Goal: Task Accomplishment & Management: Use online tool/utility

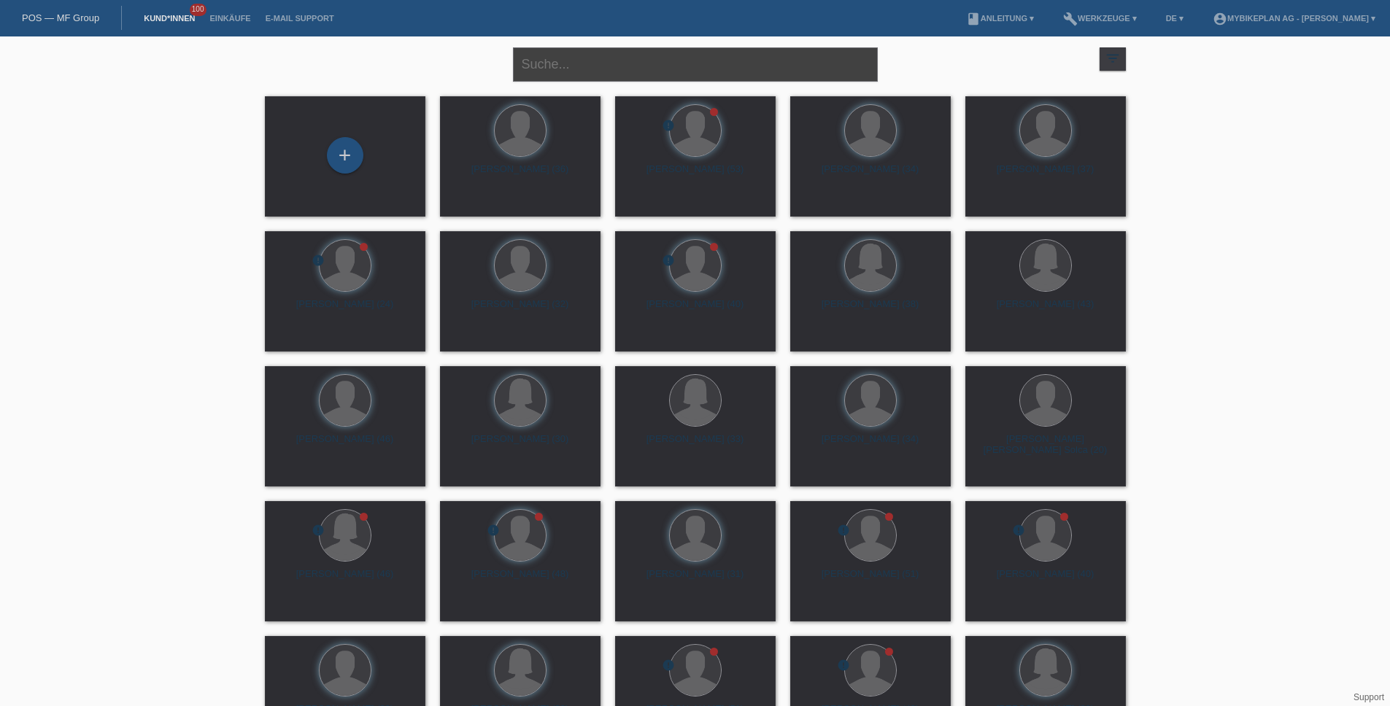
click at [575, 63] on input "text" at bounding box center [695, 64] width 365 height 34
paste input "[PERSON_NAME] [PERSON_NAME] [PERSON_NAME]"
type input "[PERSON_NAME] [PERSON_NAME] [PERSON_NAME]"
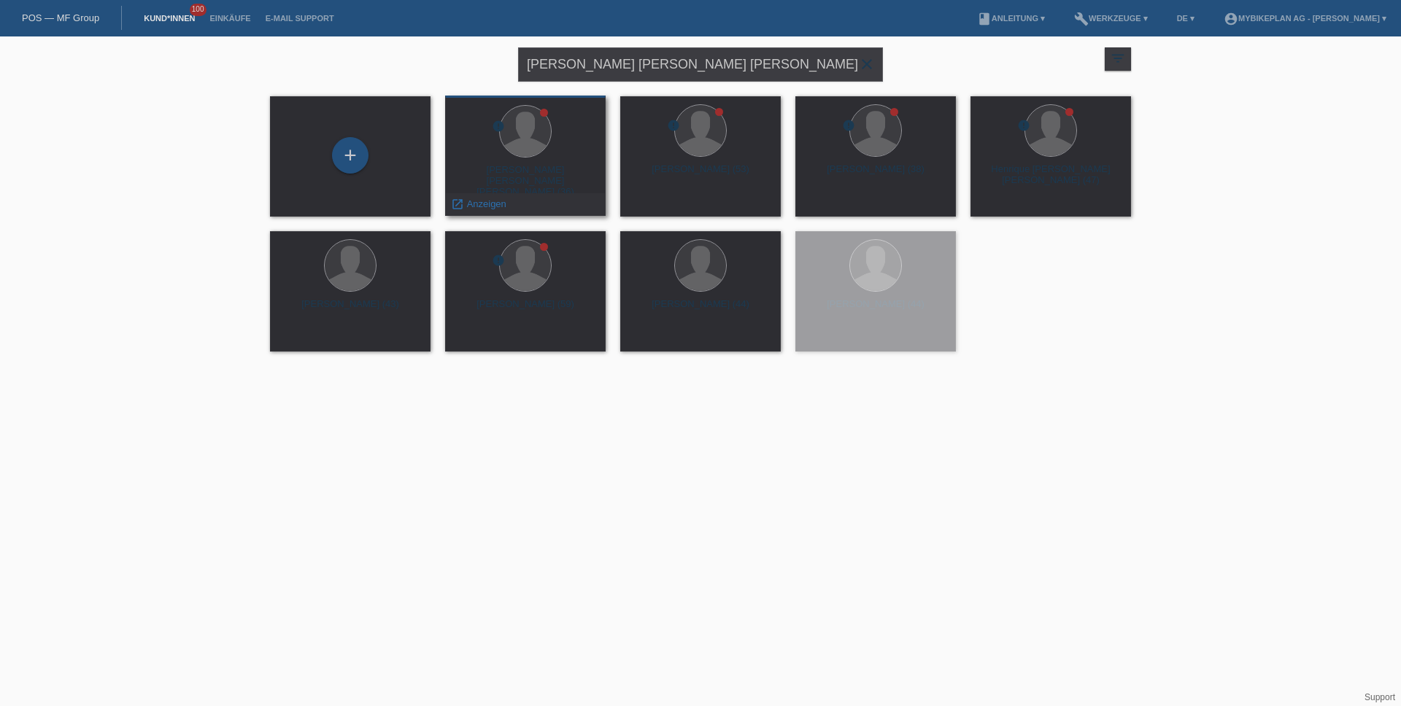
click at [549, 184] on div "Rui Fernando Marinho Lopes (36)" at bounding box center [525, 177] width 137 height 26
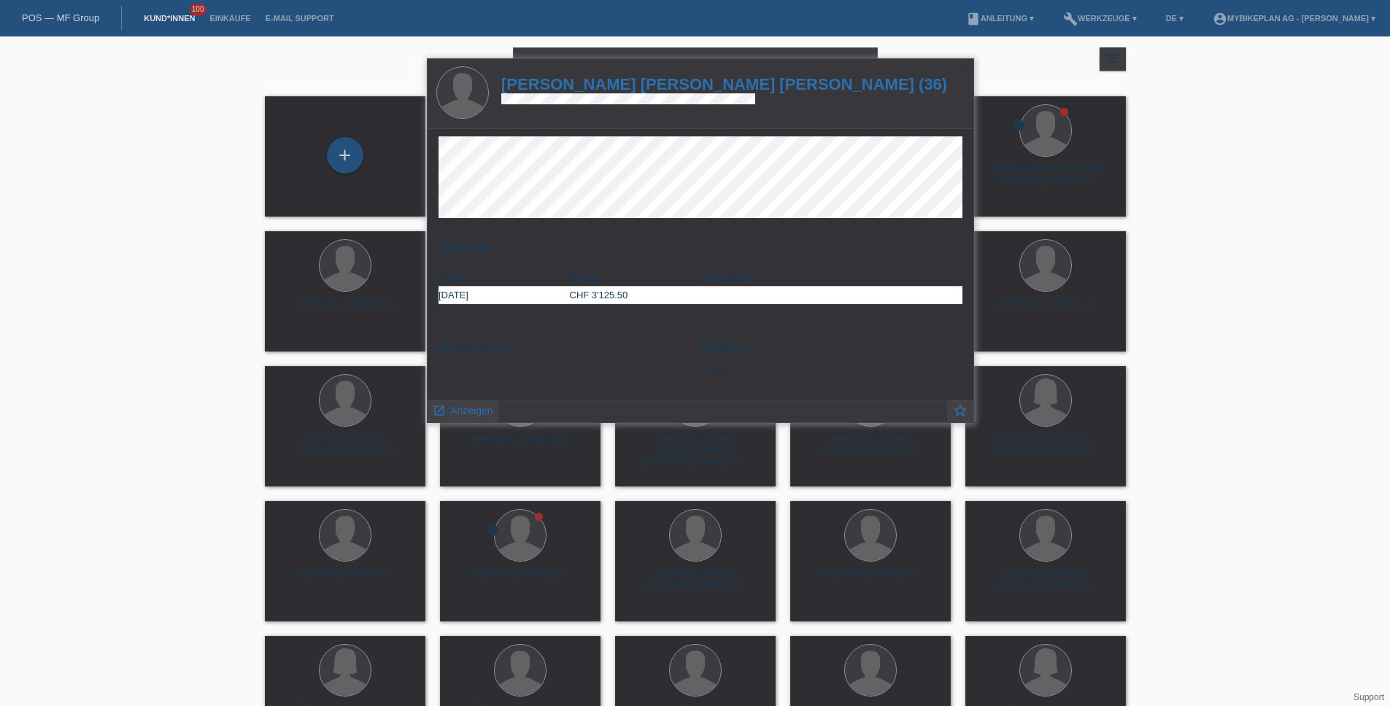
click at [621, 79] on h1 "Rui Fernando Marinho Lopes (36)" at bounding box center [724, 84] width 446 height 18
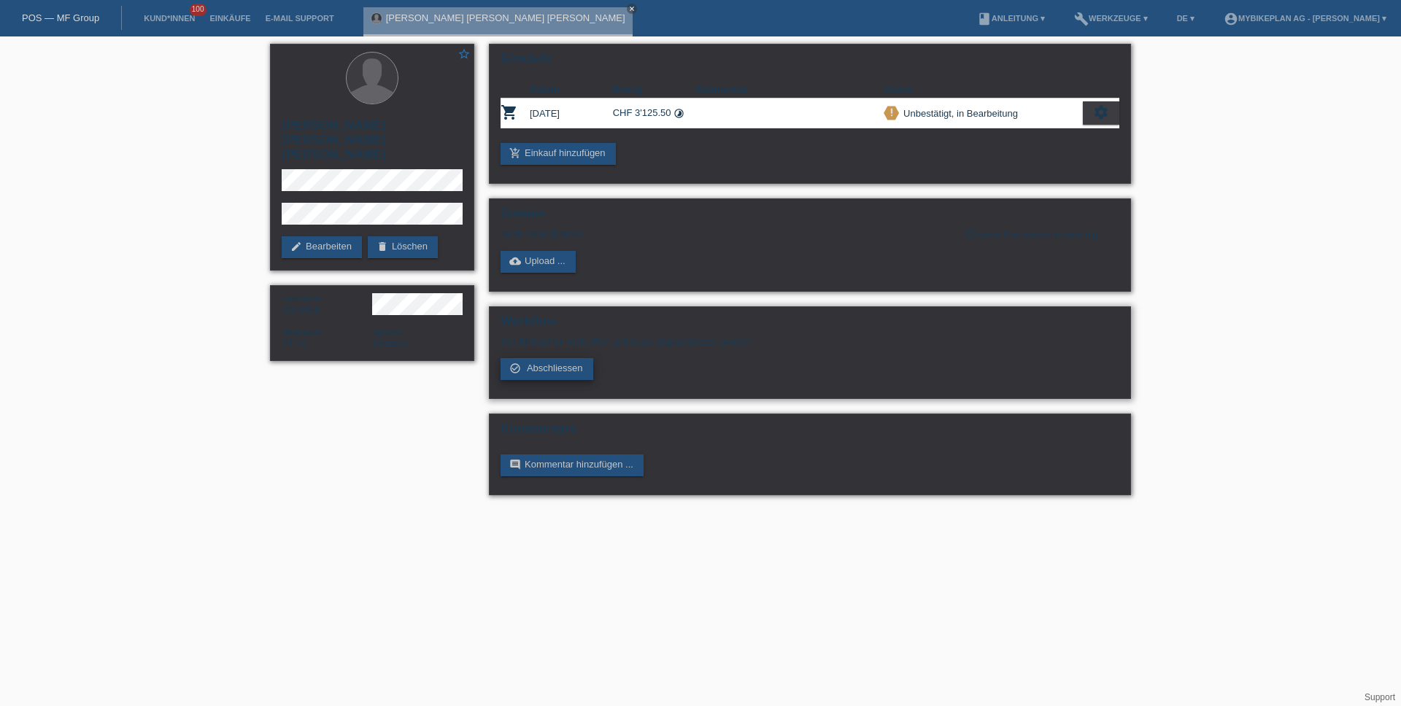
click at [559, 370] on span "Abschliessen" at bounding box center [555, 368] width 56 height 11
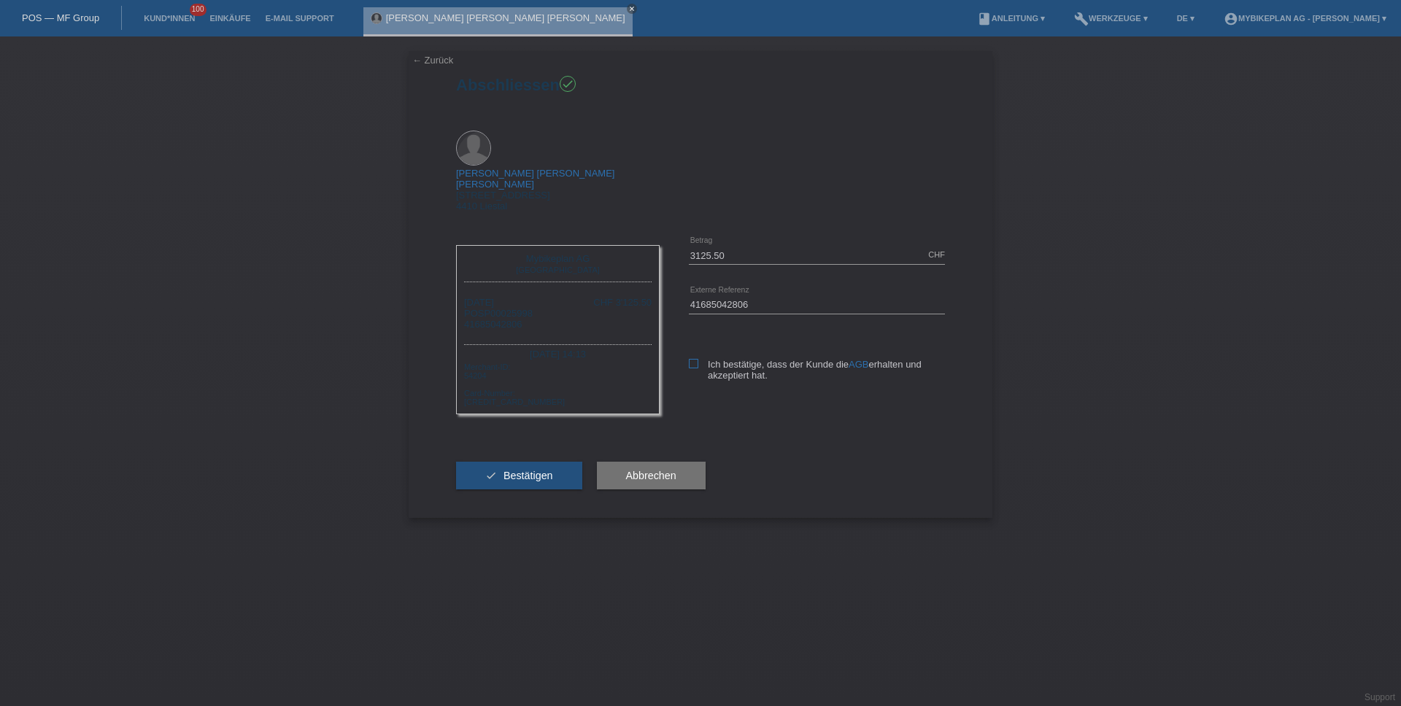
click at [693, 359] on icon at bounding box center [693, 363] width 9 height 9
click at [693, 359] on input "Ich bestätige, dass der Kunde die AGB erhalten und akzeptiert hat." at bounding box center [693, 363] width 9 height 9
checkbox input "true"
click at [553, 462] on button "check Bestätigen" at bounding box center [519, 476] width 126 height 28
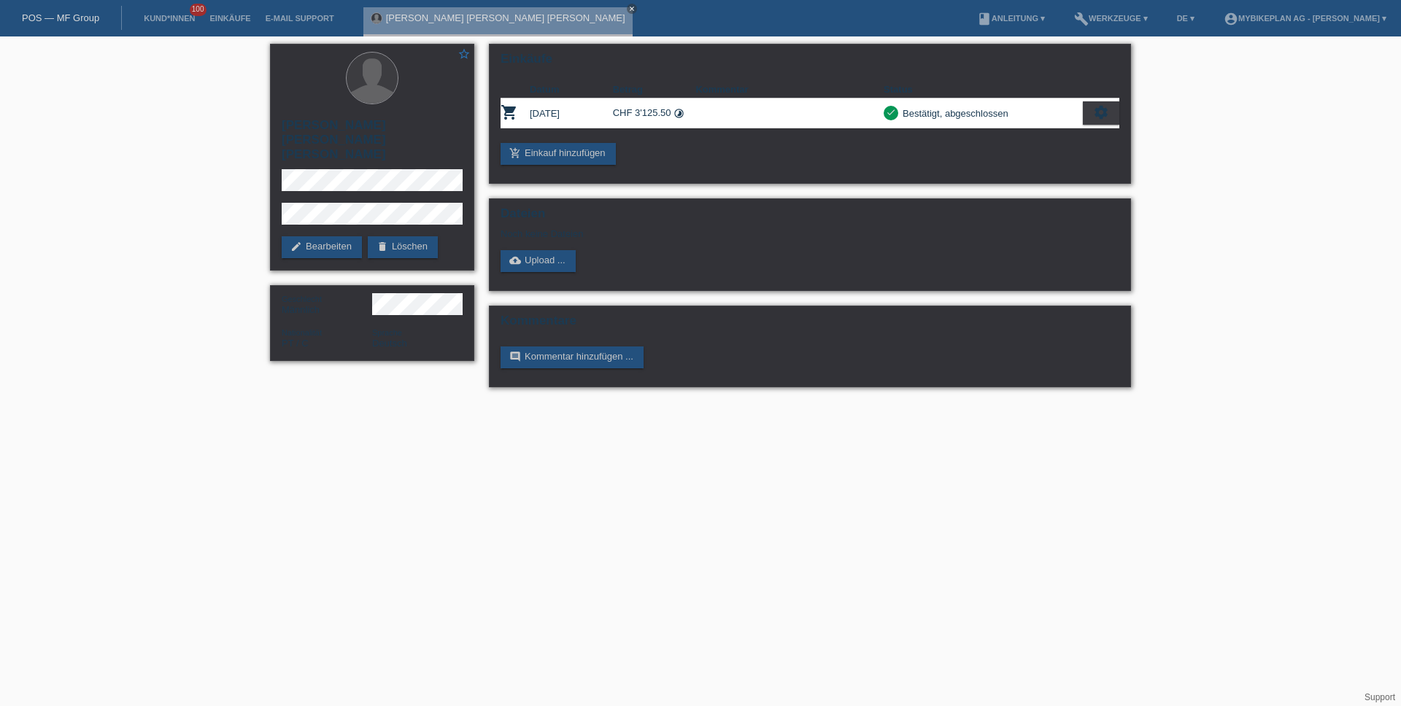
click at [69, 17] on link "POS — MF Group" at bounding box center [60, 17] width 77 height 11
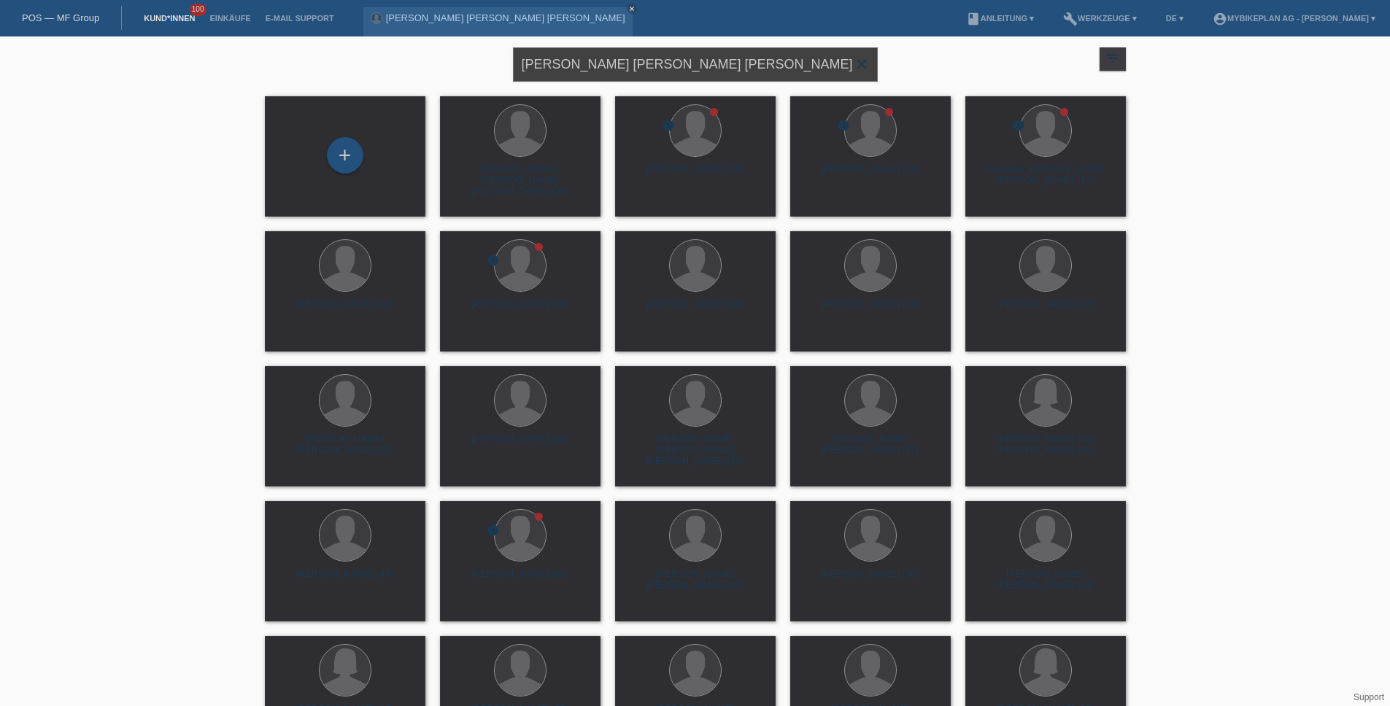
click at [696, 64] on input "[PERSON_NAME] [PERSON_NAME] [PERSON_NAME]" at bounding box center [695, 64] width 365 height 34
paste input "[PERSON_NAME]"
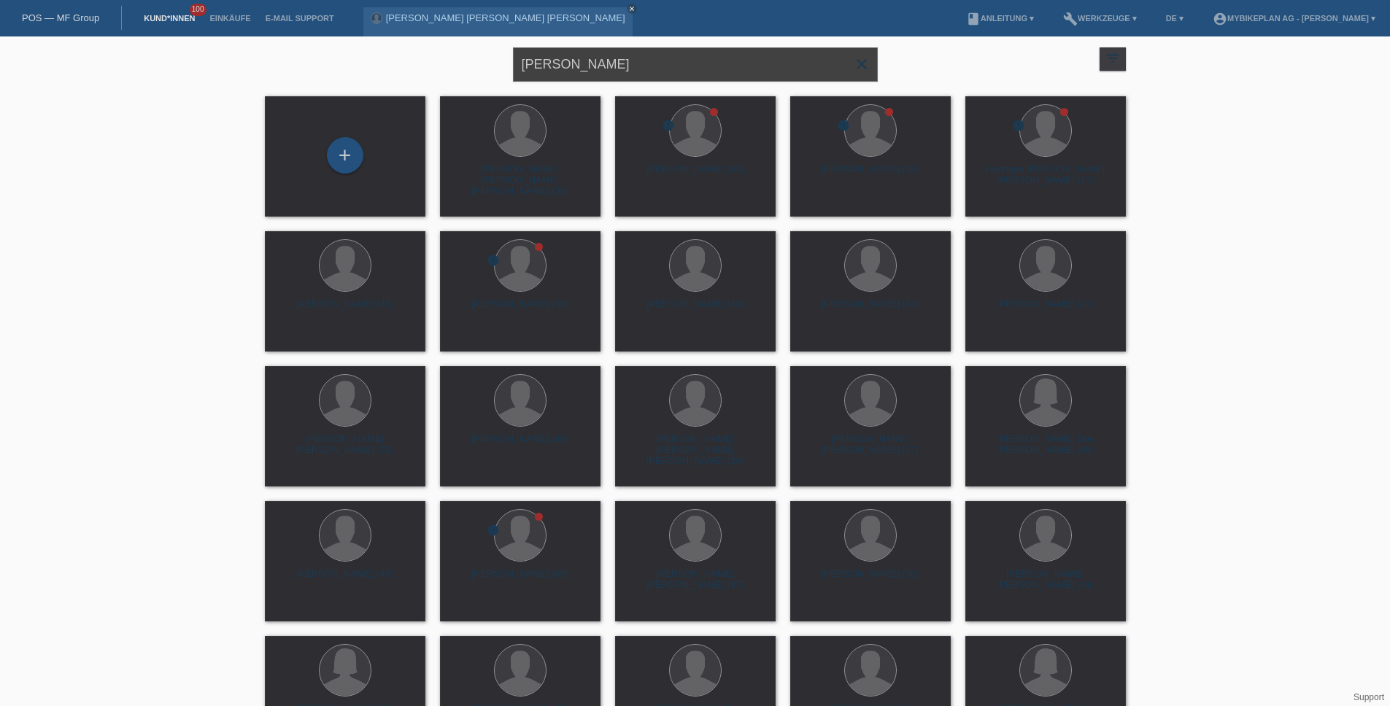
type input "[PERSON_NAME]"
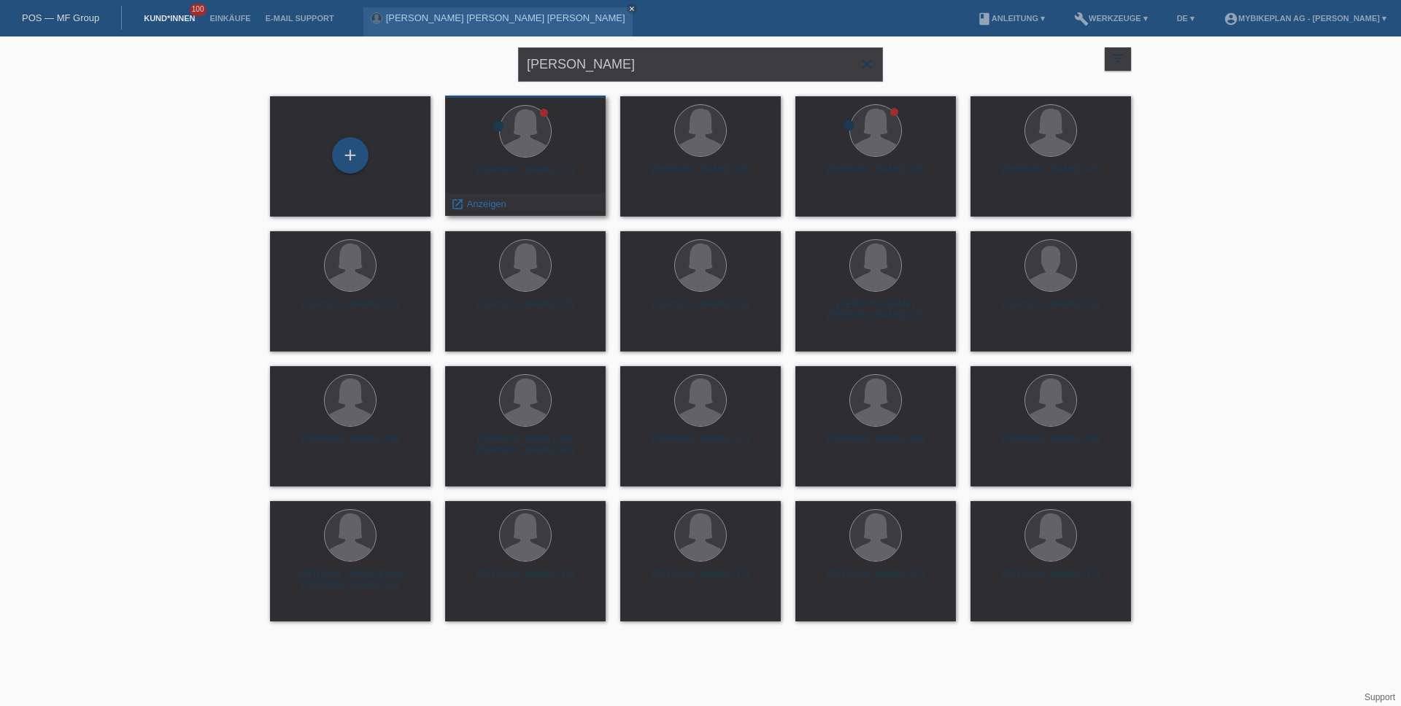
click at [554, 165] on div "[PERSON_NAME] (27)" at bounding box center [525, 175] width 137 height 23
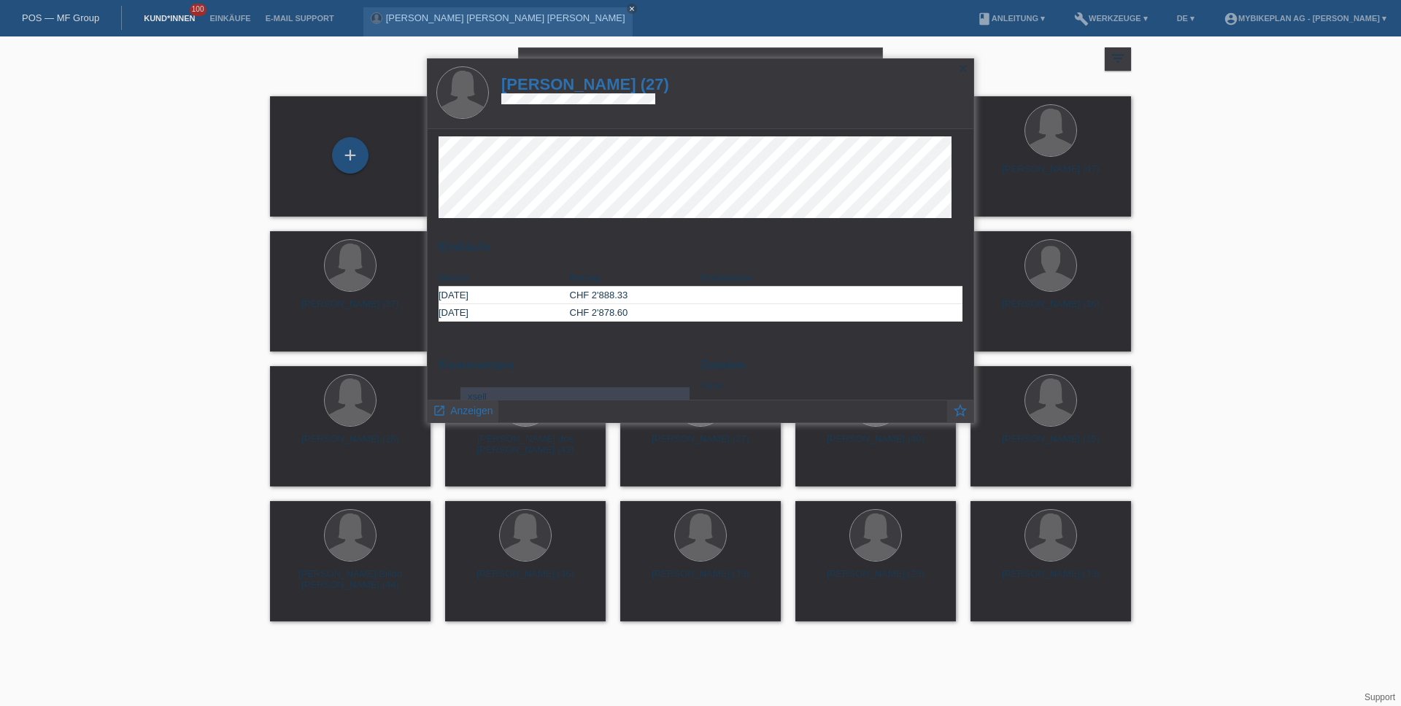
click at [597, 83] on h1 "[PERSON_NAME] (27)" at bounding box center [585, 84] width 168 height 18
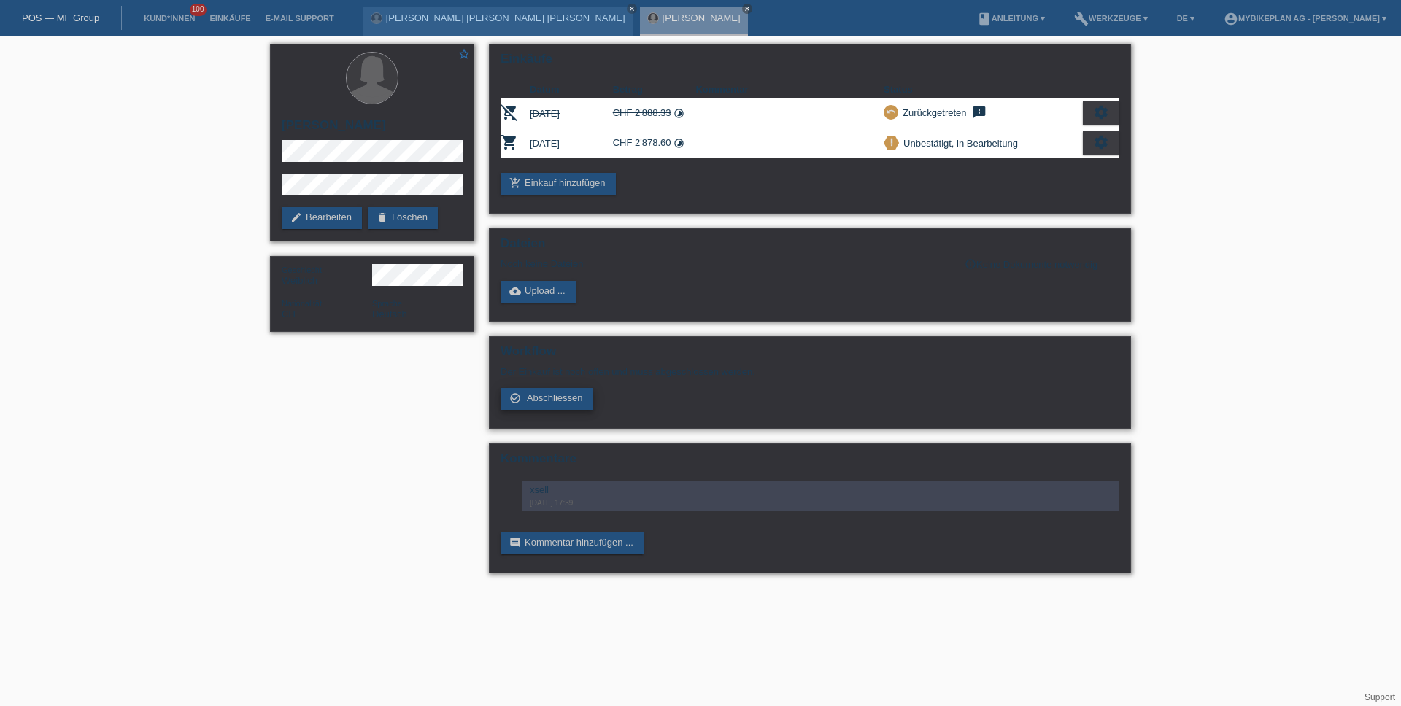
click at [561, 400] on span "Abschliessen" at bounding box center [555, 397] width 56 height 11
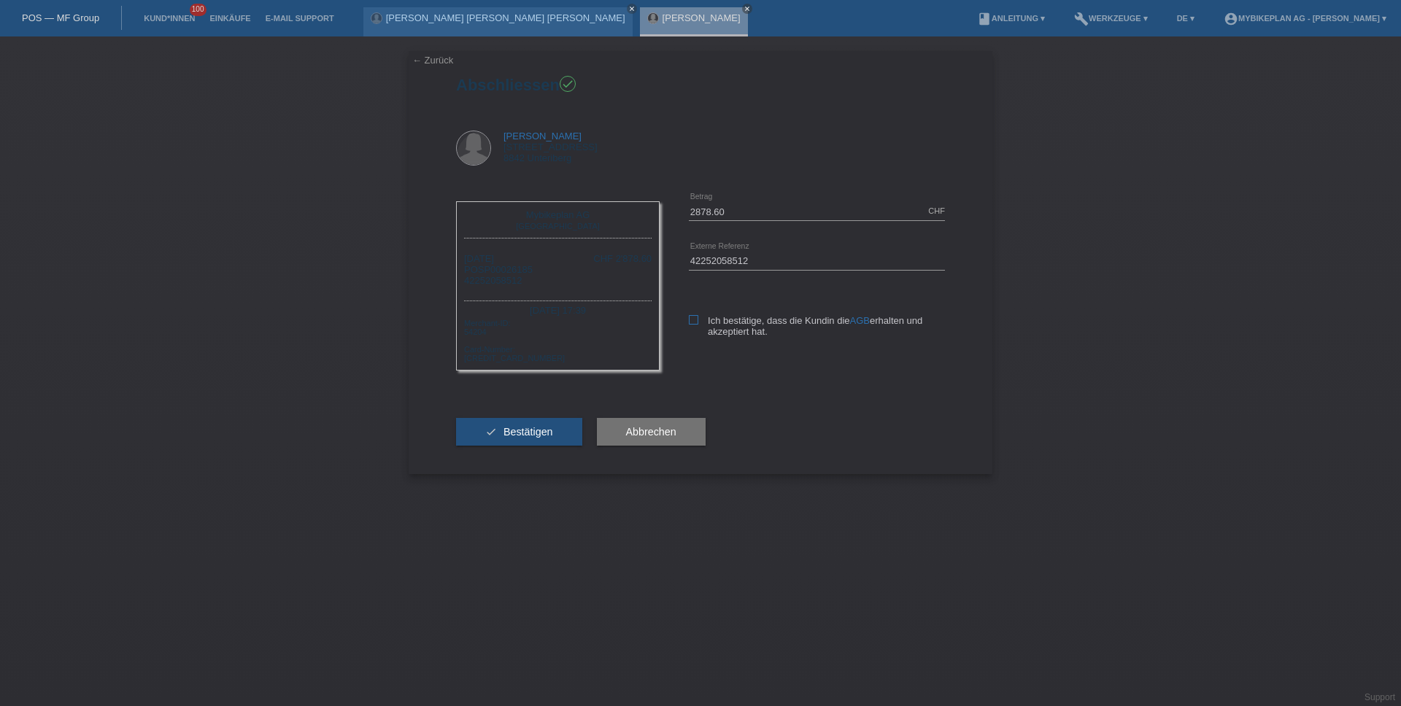
click at [694, 322] on icon at bounding box center [693, 319] width 9 height 9
click at [694, 322] on input "Ich bestätige, dass die Kundin die AGB erhalten und akzeptiert hat." at bounding box center [693, 319] width 9 height 9
checkbox input "true"
click at [508, 434] on span "Bestätigen" at bounding box center [528, 432] width 50 height 12
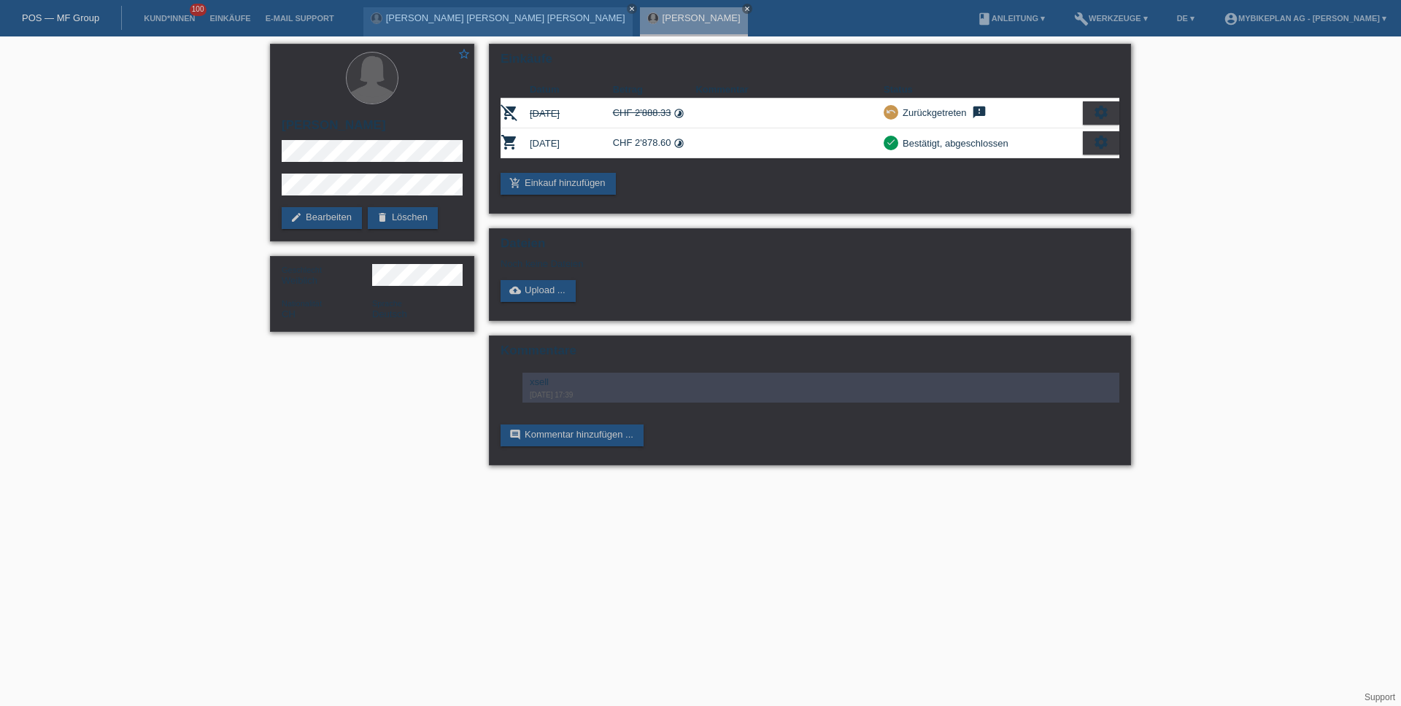
click at [42, 23] on div "POS — MF Group" at bounding box center [61, 18] width 122 height 24
click at [54, 12] on link "POS — MF Group" at bounding box center [60, 17] width 77 height 11
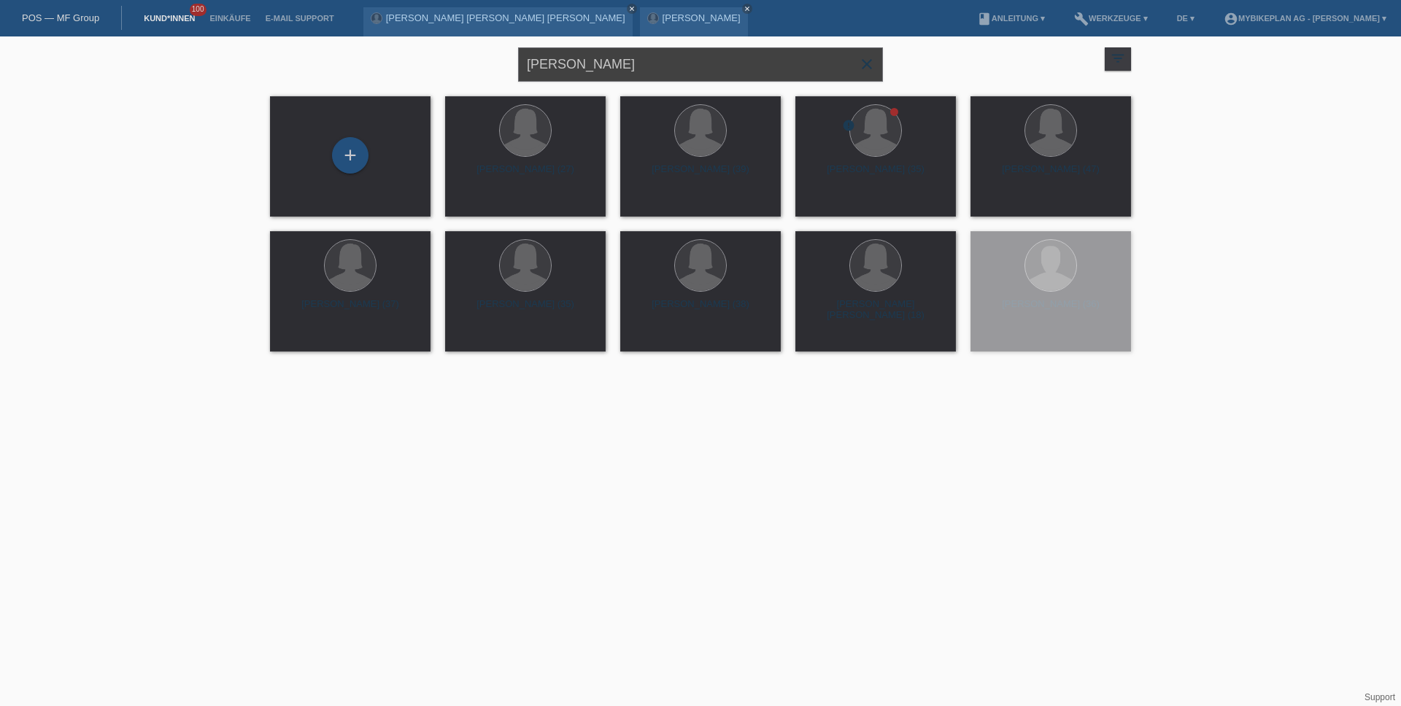
click at [689, 69] on input "[PERSON_NAME]" at bounding box center [700, 64] width 365 height 34
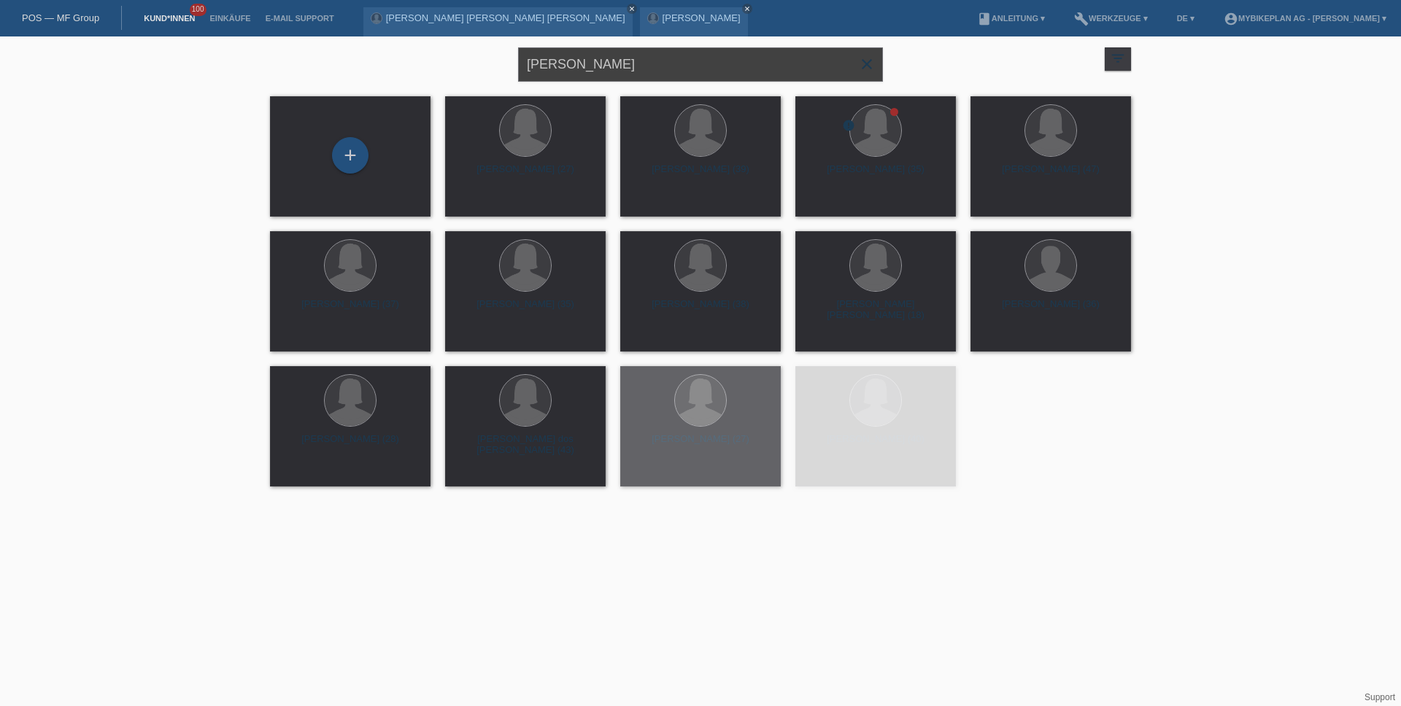
click at [689, 69] on input "[PERSON_NAME]" at bounding box center [700, 64] width 365 height 34
paste input "[PERSON_NAME]"
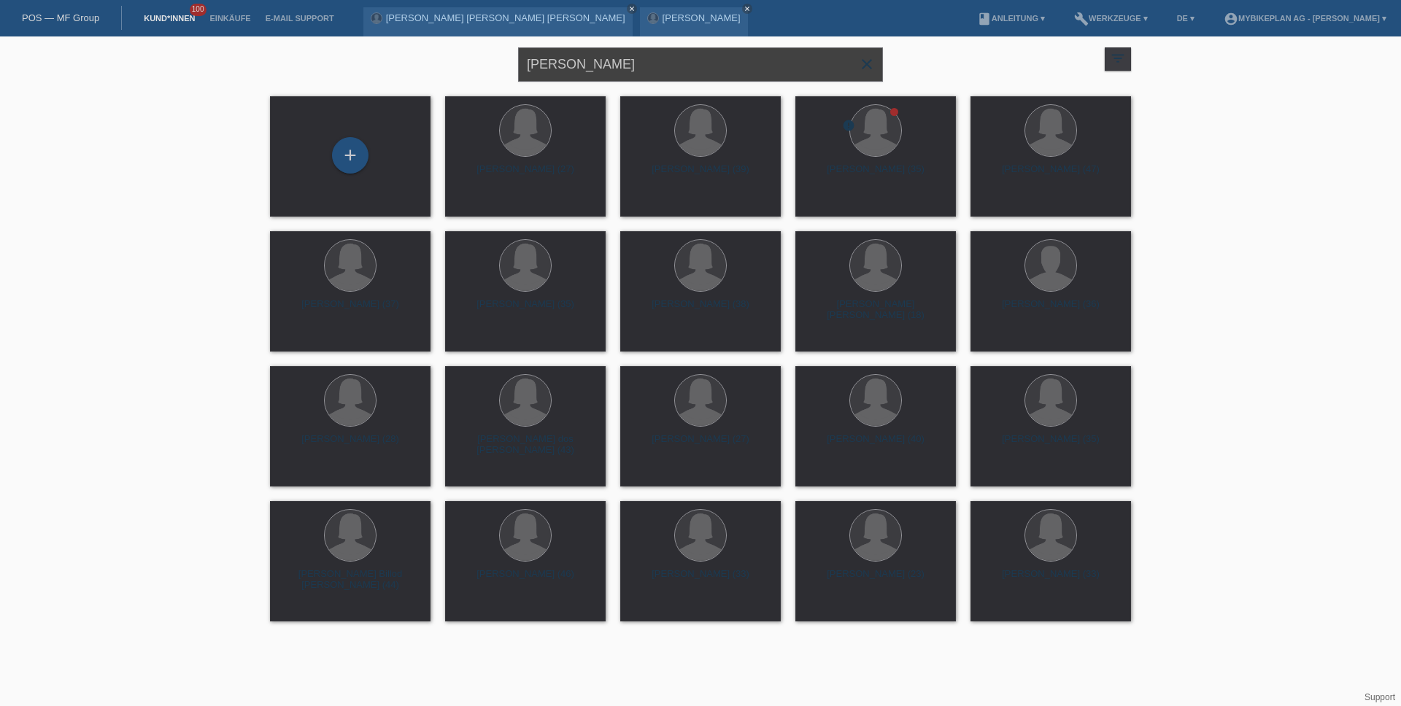
type input "[PERSON_NAME]"
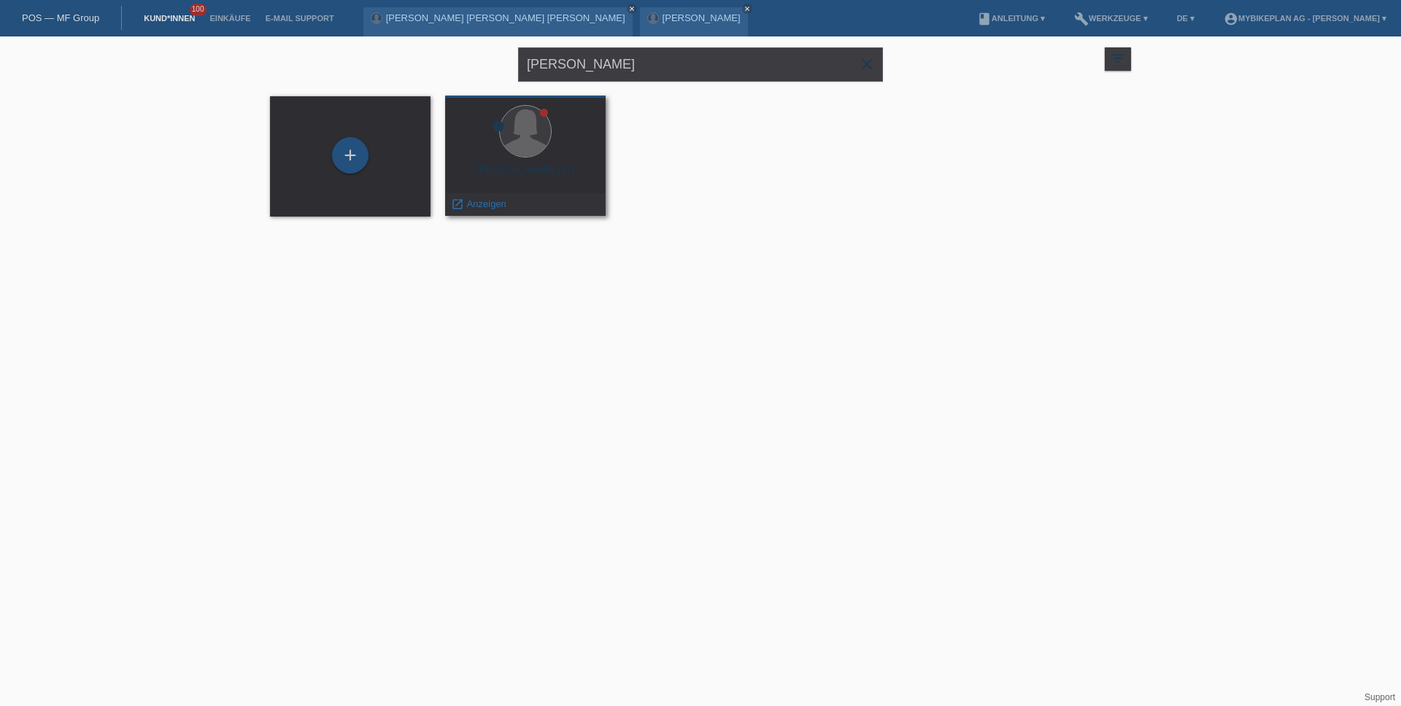
click at [521, 166] on div "Miroslava Durisova (47)" at bounding box center [525, 175] width 137 height 23
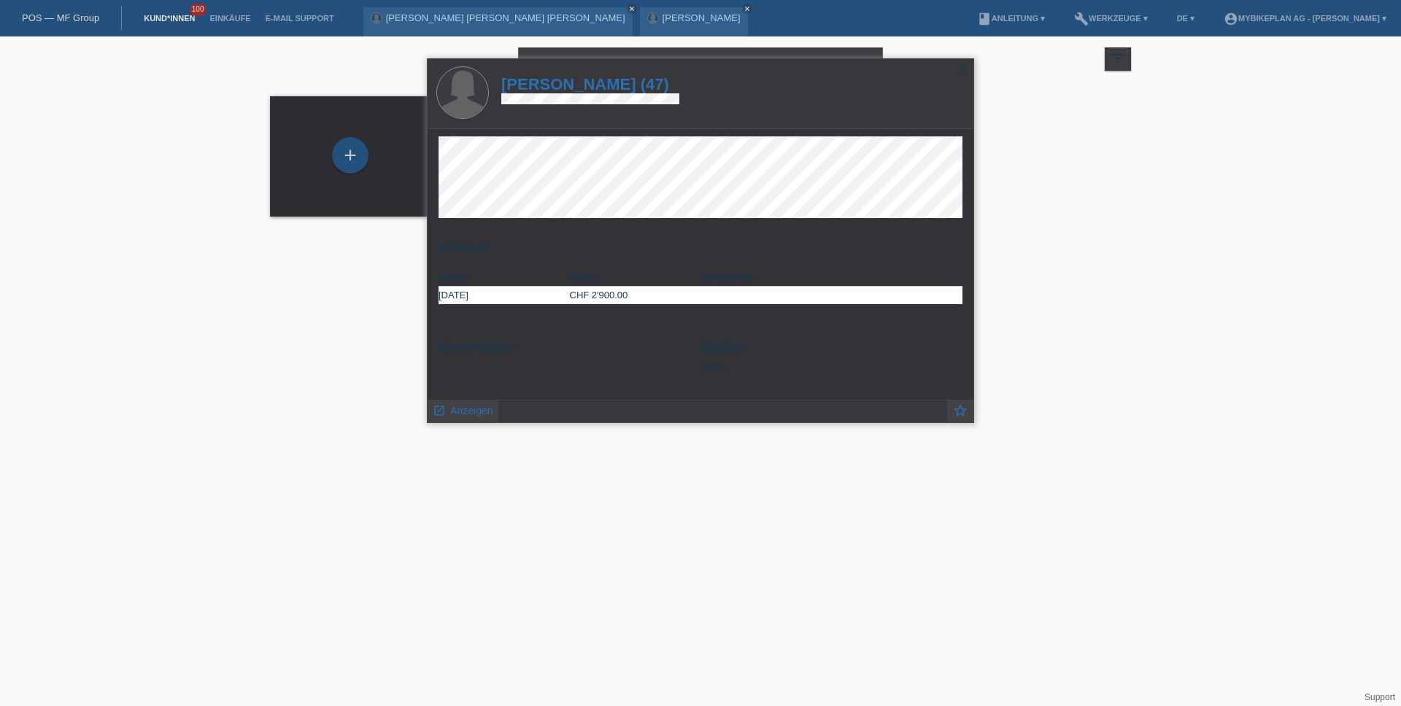
click at [643, 82] on h1 "Miroslava Durisova (47)" at bounding box center [590, 84] width 178 height 18
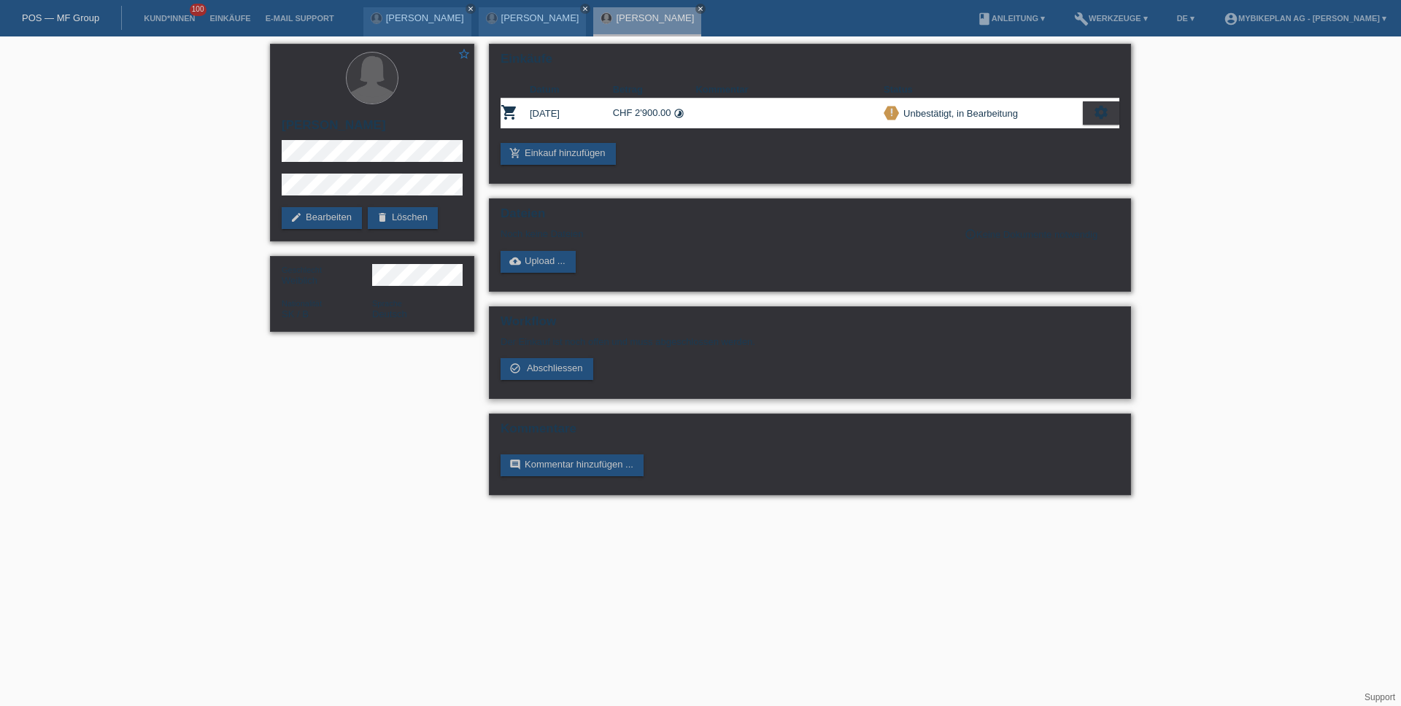
click at [601, 379] on div "Der Einkauf ist noch offen und muss abgeschlossen werden. check_circle_outline …" at bounding box center [809, 358] width 619 height 44
click at [573, 376] on link "check_circle_outline Abschliessen" at bounding box center [546, 369] width 93 height 22
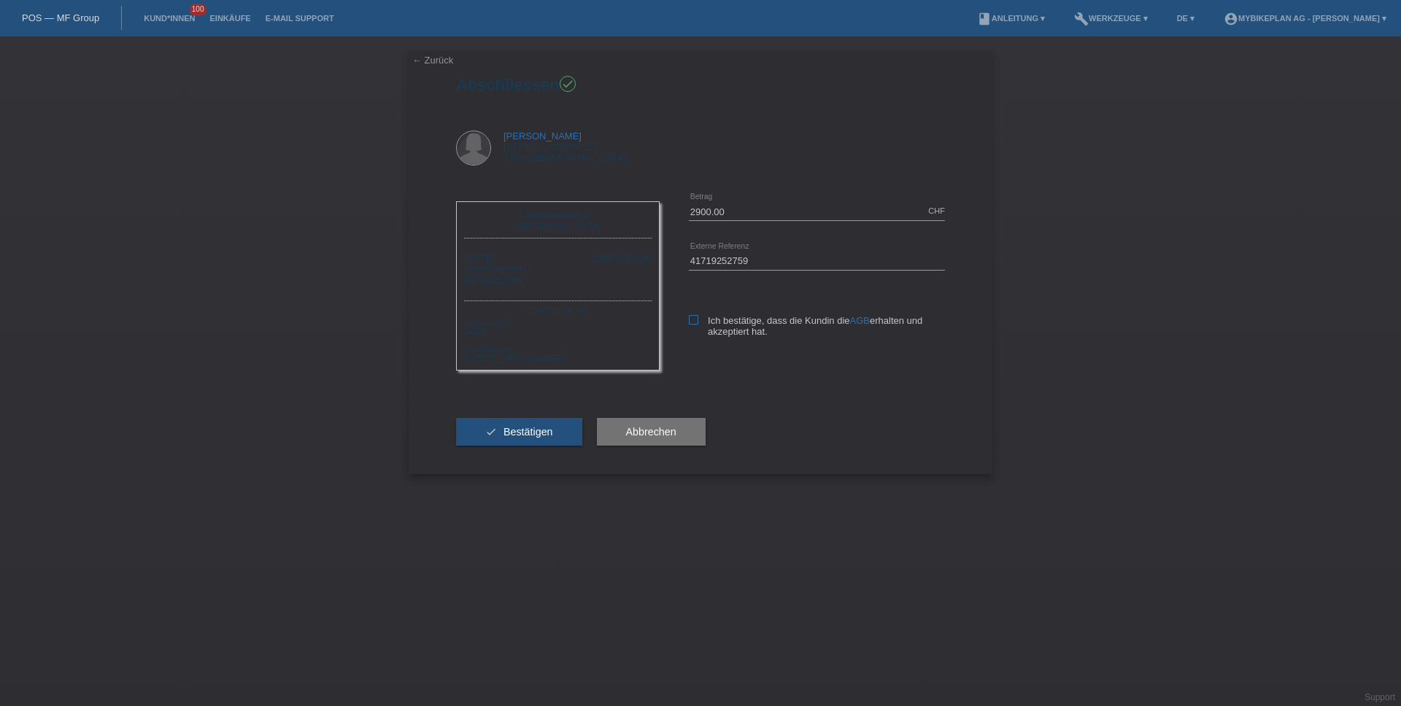
click at [689, 322] on icon at bounding box center [693, 319] width 9 height 9
click at [689, 322] on input "Ich bestätige, dass die Kundin die AGB erhalten und akzeptiert hat." at bounding box center [693, 319] width 9 height 9
checkbox input "true"
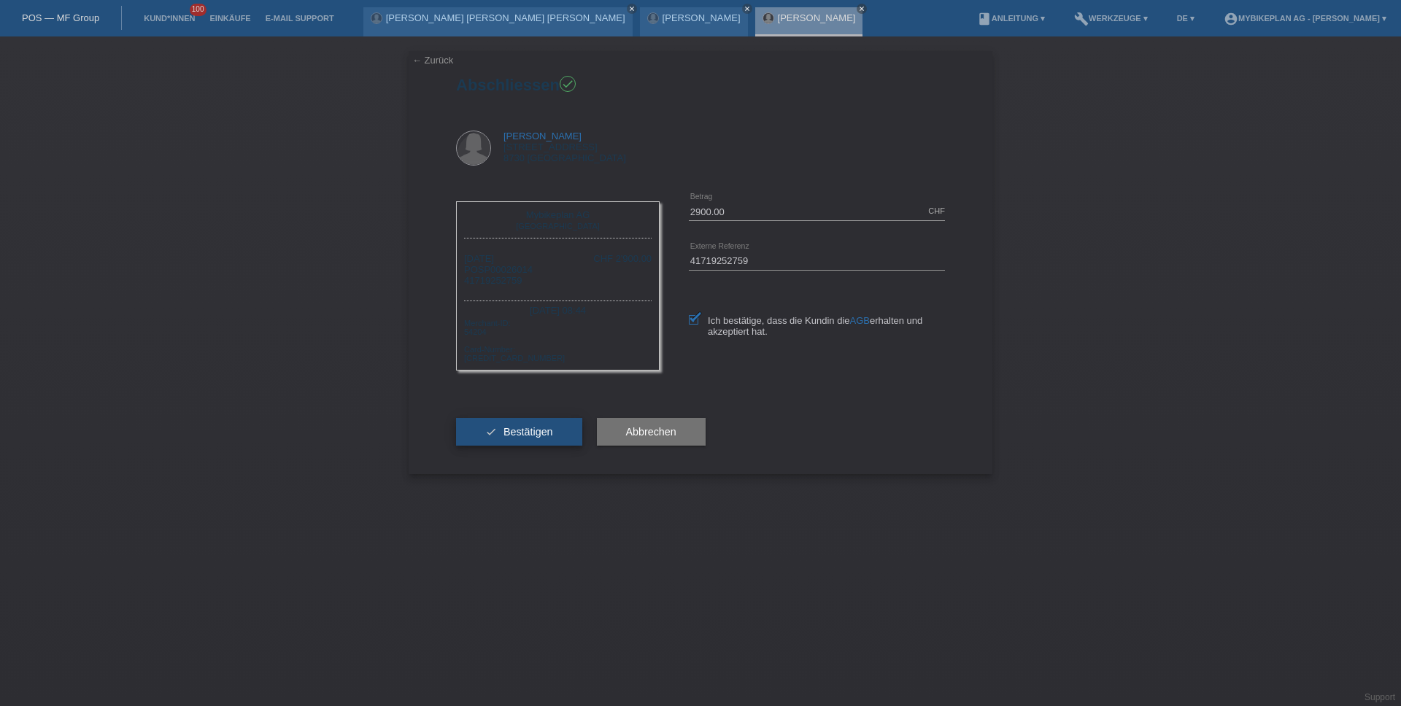
click at [551, 433] on span "Bestätigen" at bounding box center [528, 432] width 50 height 12
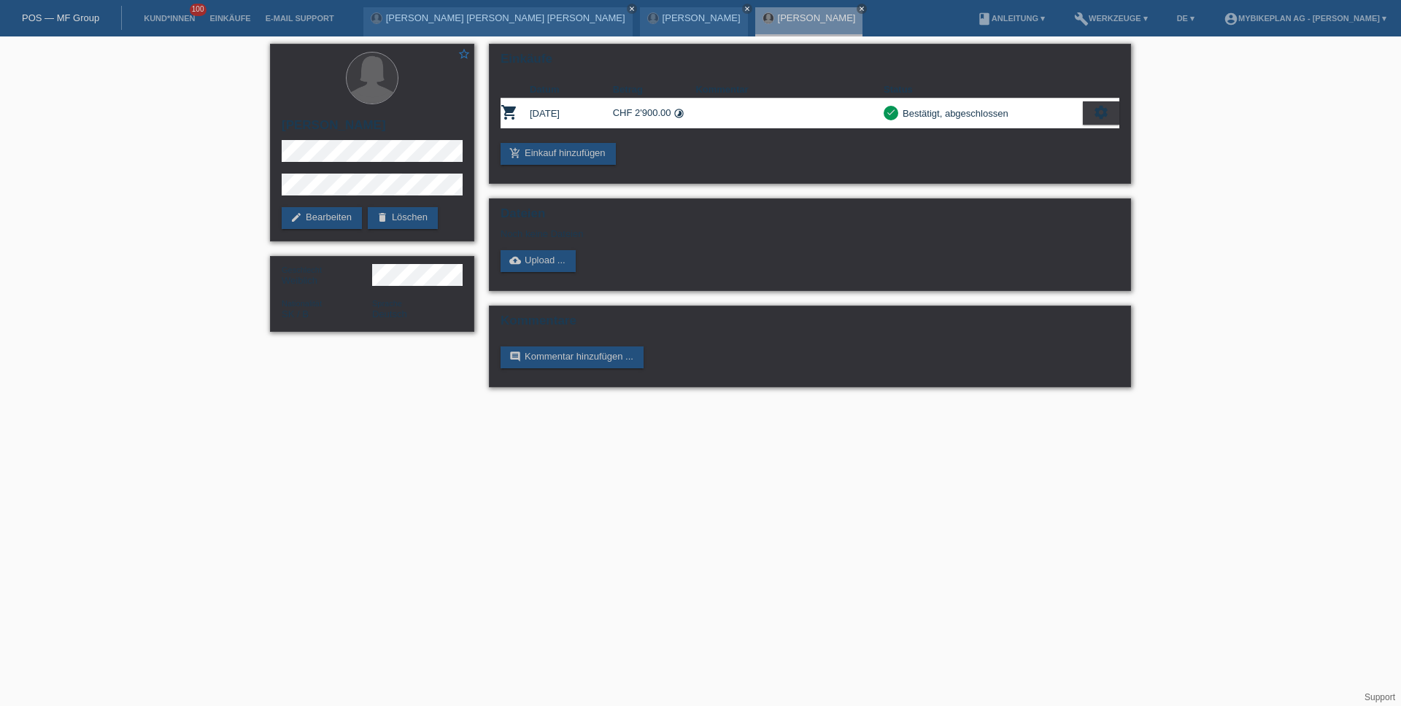
click at [66, 18] on link "POS — MF Group" at bounding box center [60, 17] width 77 height 11
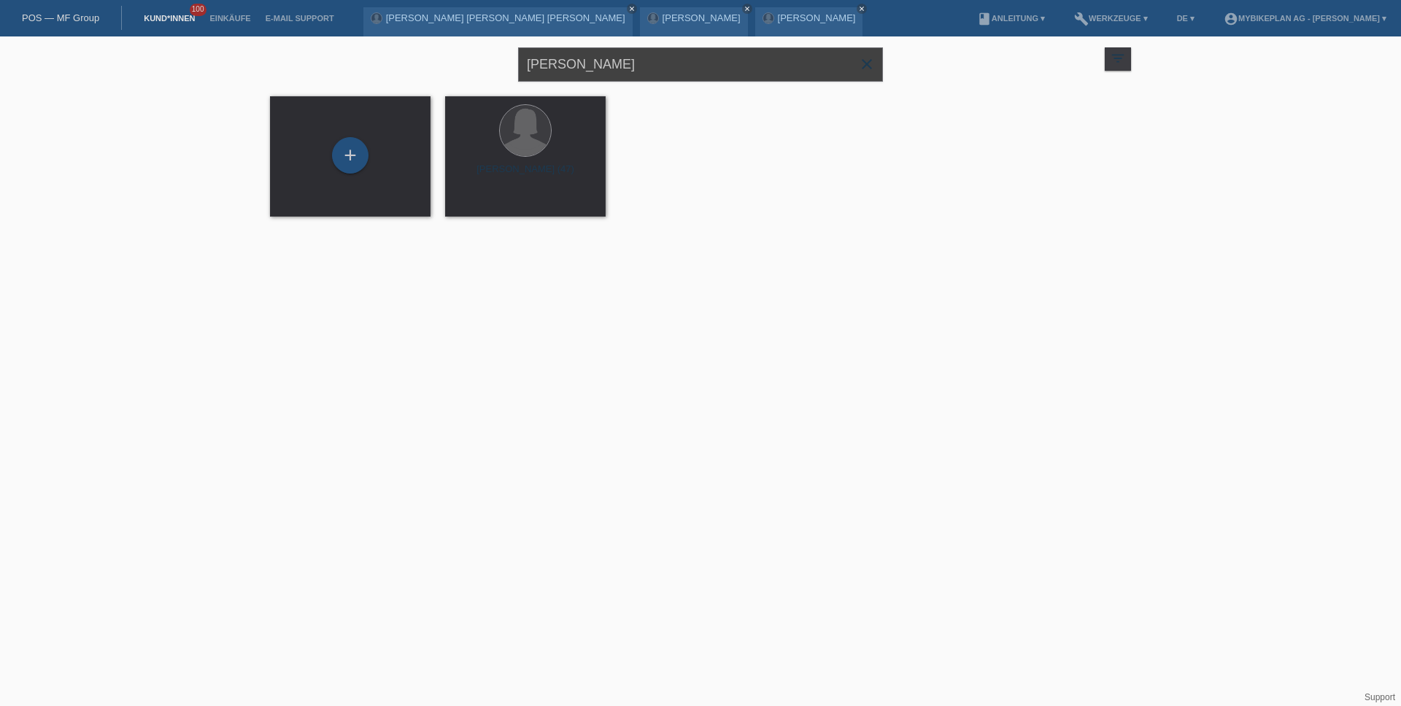
click at [718, 63] on input "[PERSON_NAME]" at bounding box center [700, 64] width 365 height 34
paste input "[PERSON_NAME]"
type input "[PERSON_NAME]"
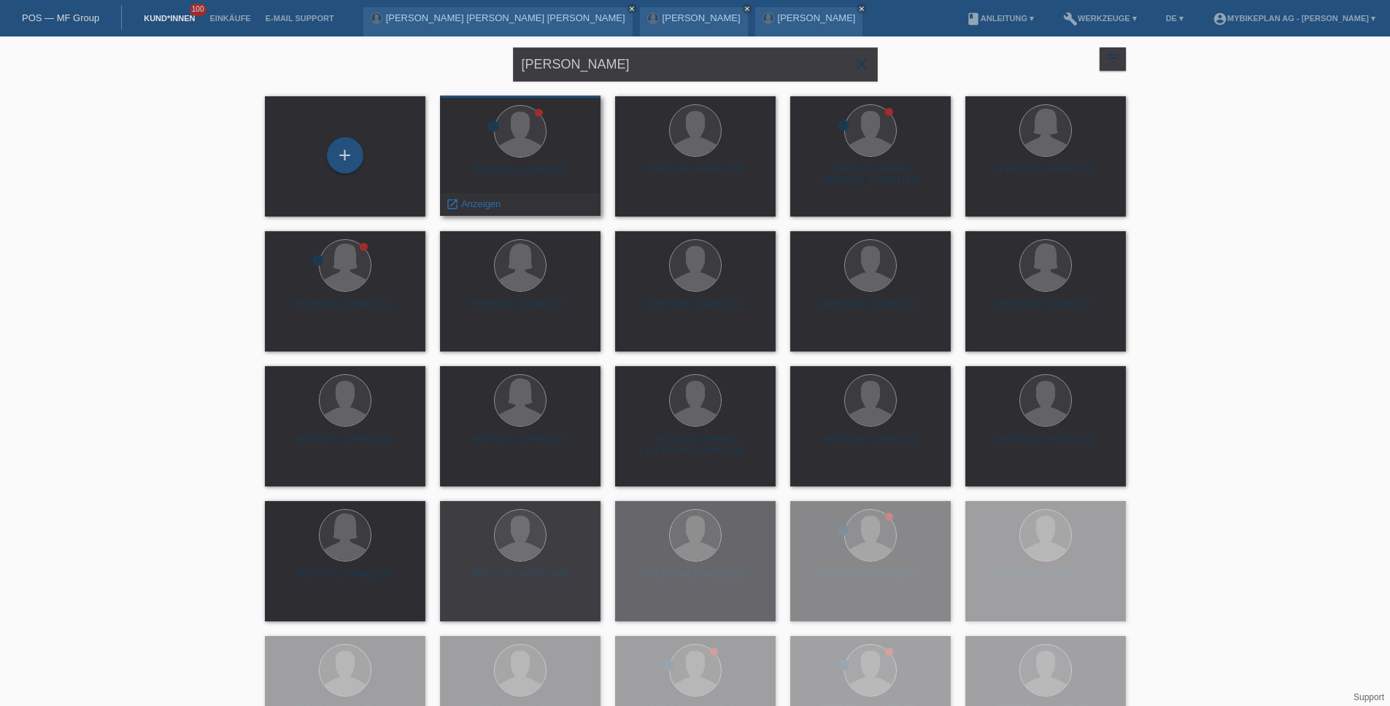
click at [534, 165] on div "Peter Schneider (69)" at bounding box center [520, 175] width 137 height 23
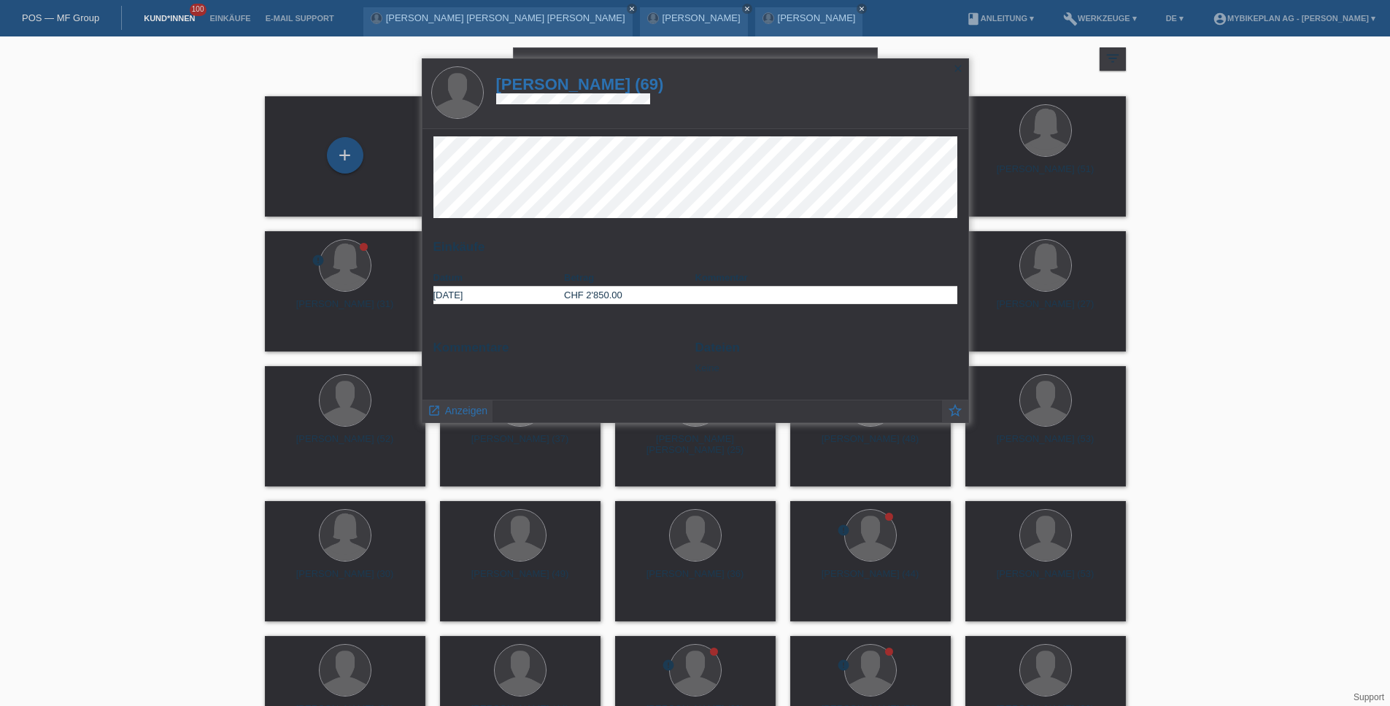
click at [606, 80] on h1 "Peter Schneider (69)" at bounding box center [580, 84] width 168 height 18
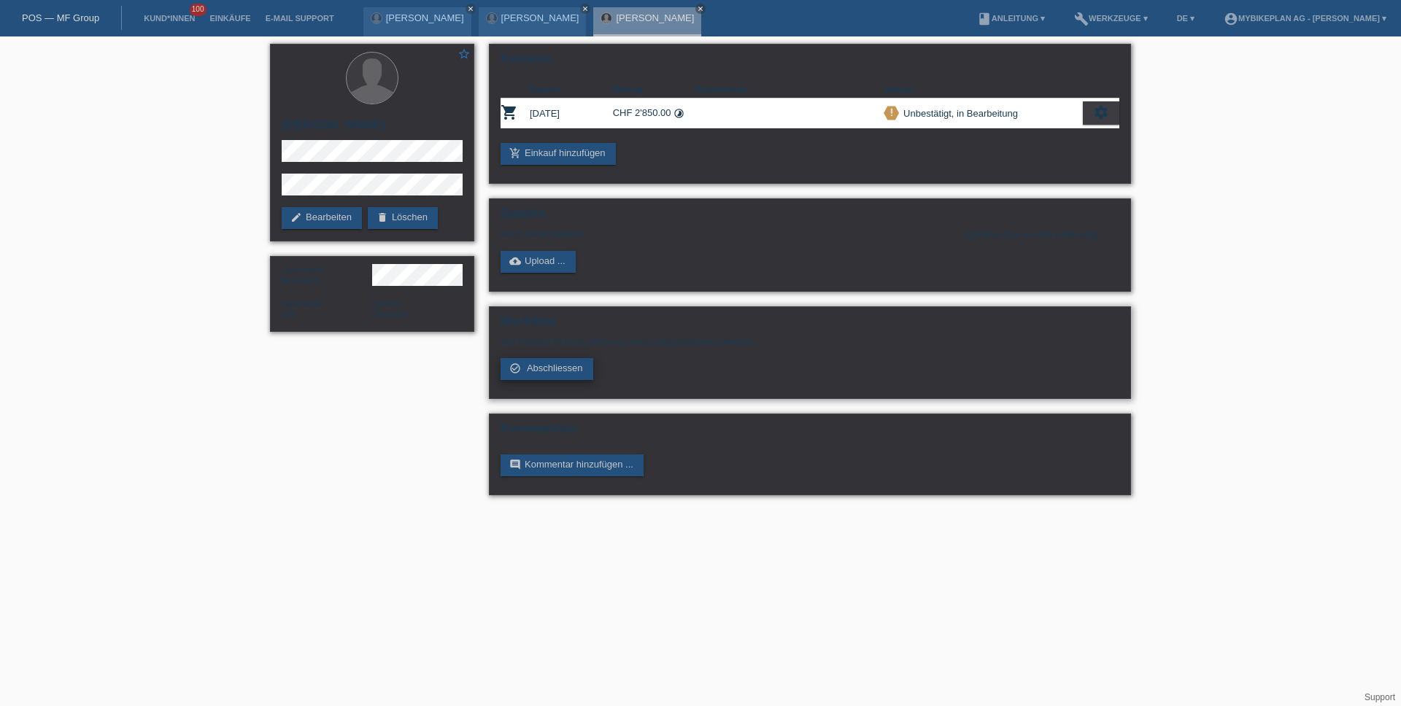
click at [555, 365] on span "Abschliessen" at bounding box center [555, 368] width 56 height 11
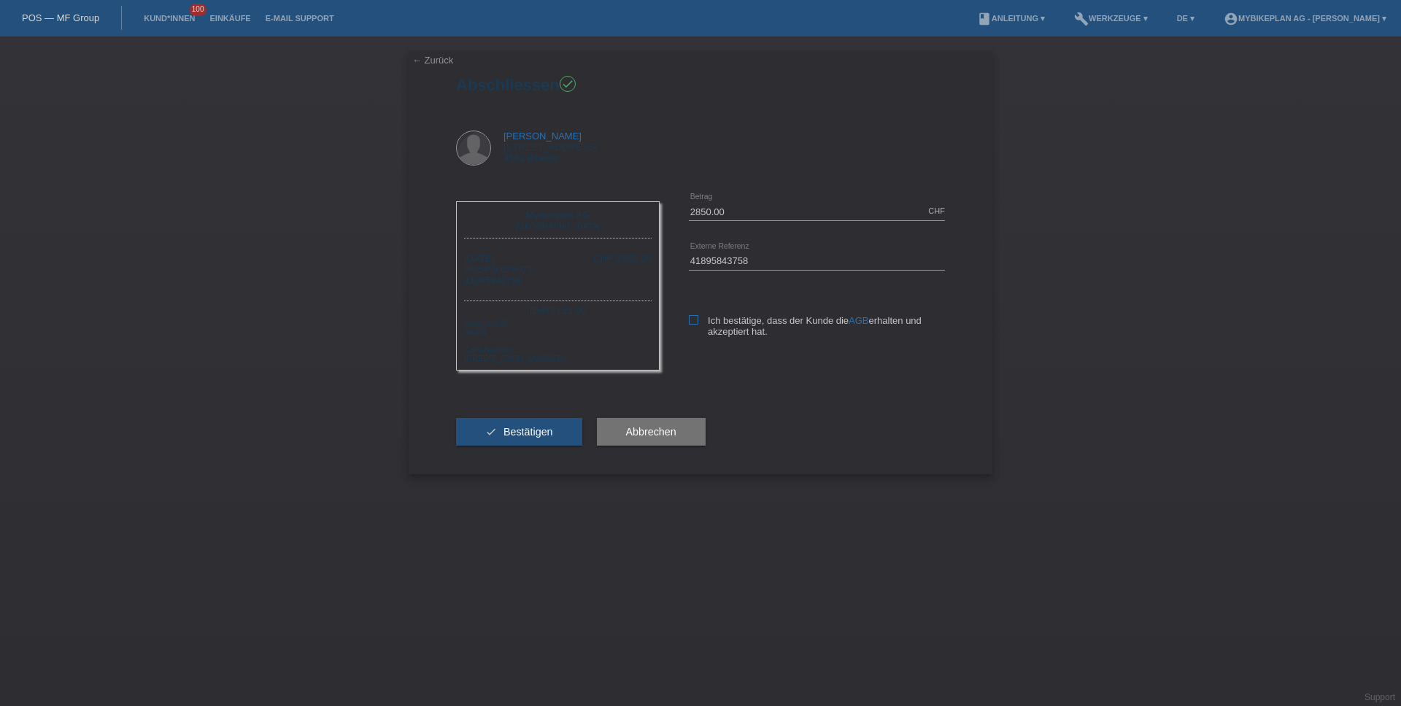
click at [694, 317] on icon at bounding box center [693, 319] width 9 height 9
click at [694, 317] on input "Ich bestätige, dass der Kunde die AGB erhalten und akzeptiert hat." at bounding box center [693, 319] width 9 height 9
checkbox input "true"
click at [559, 433] on button "check Bestätigen" at bounding box center [519, 432] width 126 height 28
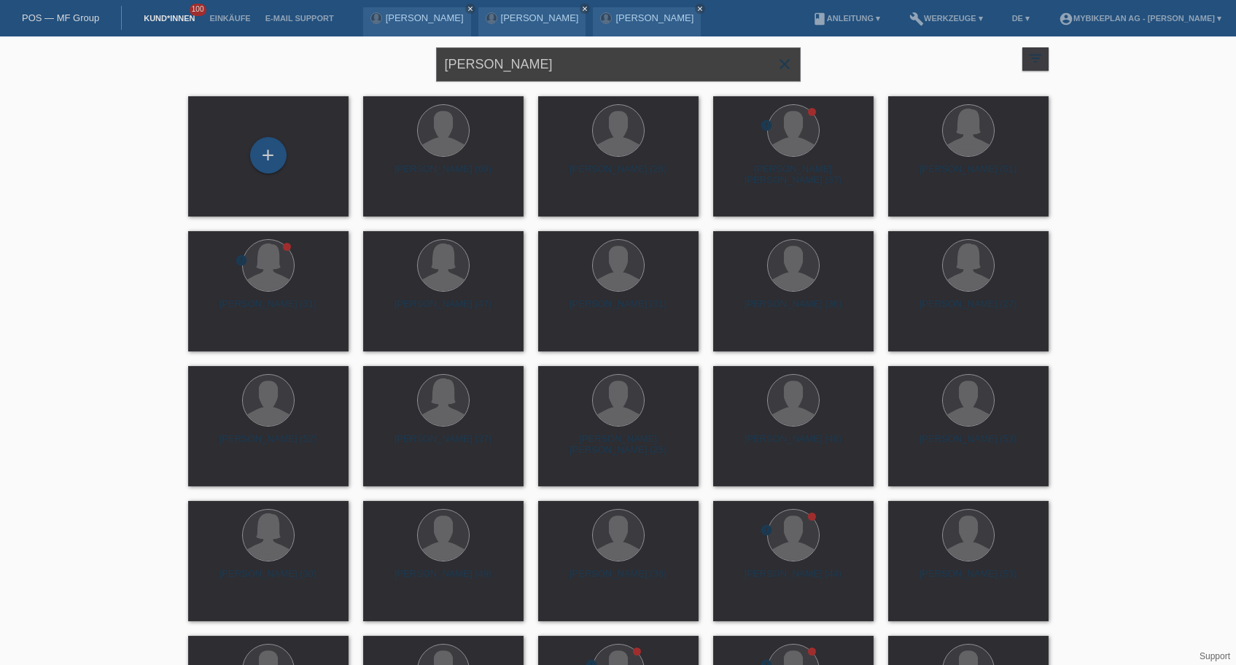
click at [546, 73] on input "[PERSON_NAME]" at bounding box center [618, 64] width 365 height 34
paste input "[PERSON_NAME]"
type input "[PERSON_NAME]"
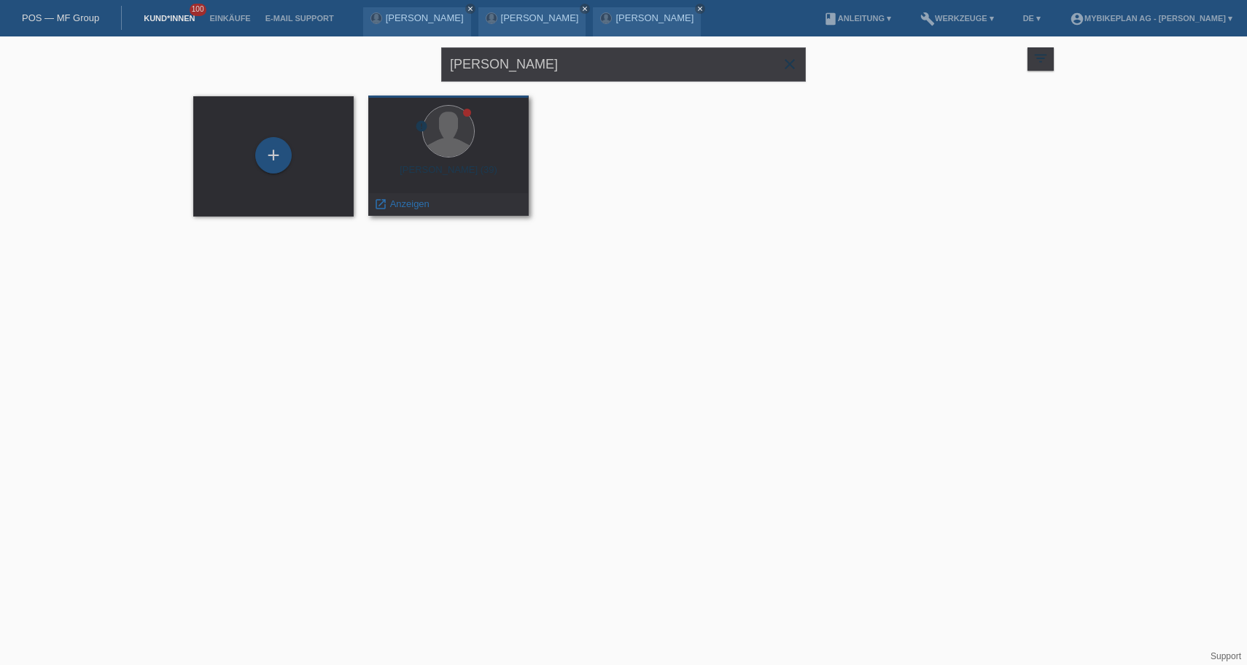
click at [460, 164] on div "Coen Huinink (39)" at bounding box center [448, 175] width 137 height 23
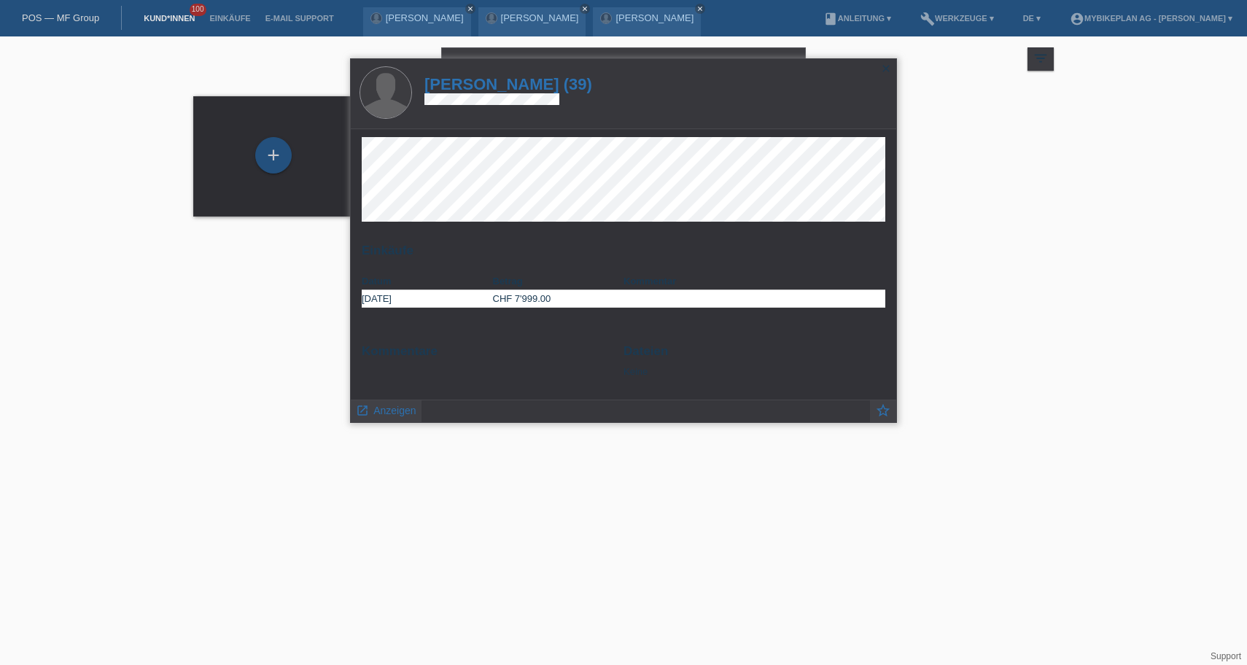
click at [535, 81] on h1 "Coen Huinink (39)" at bounding box center [509, 84] width 168 height 18
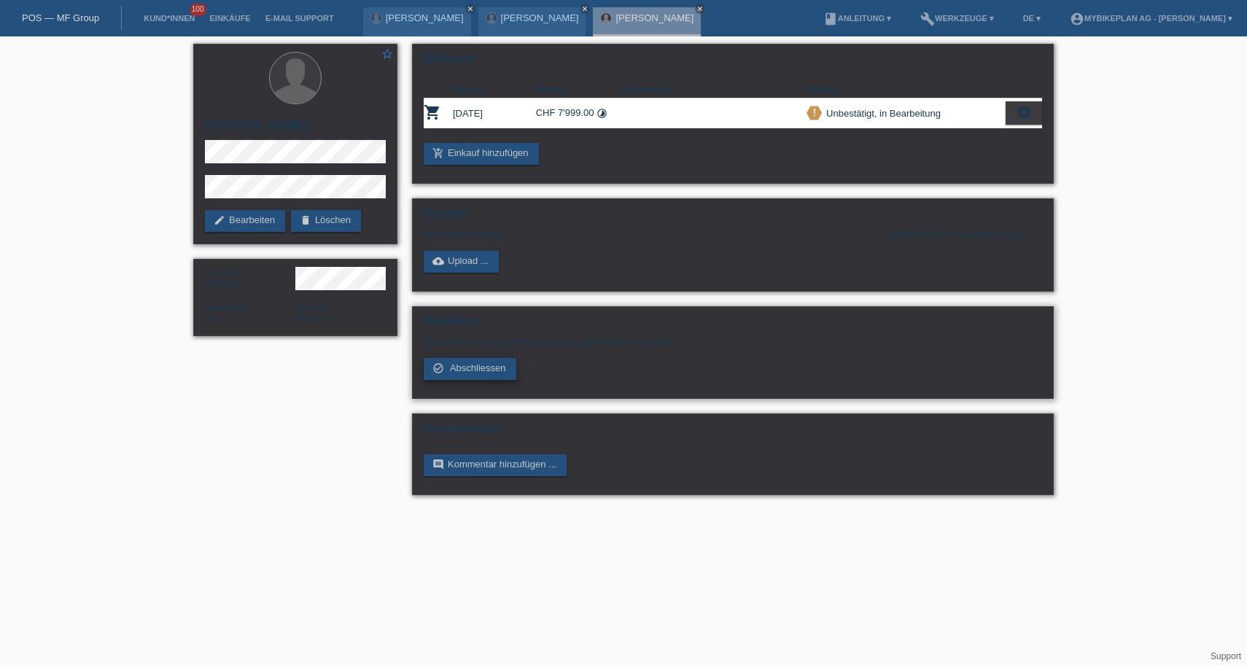
click at [500, 373] on span "Abschliessen" at bounding box center [478, 368] width 56 height 11
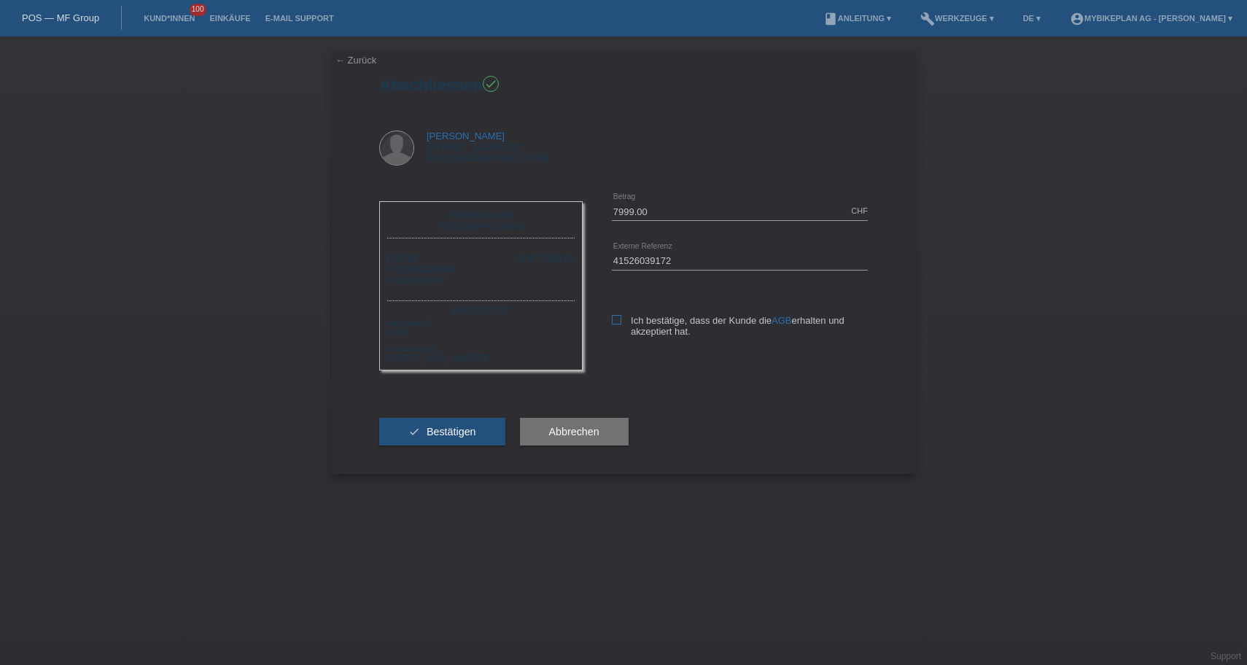
click at [616, 327] on label "Ich bestätige, dass der Kunde die AGB erhalten und akzeptiert hat." at bounding box center [740, 326] width 256 height 22
click at [616, 325] on input "Ich bestätige, dass der Kunde die AGB erhalten und akzeptiert hat." at bounding box center [616, 319] width 9 height 9
checkbox input "true"
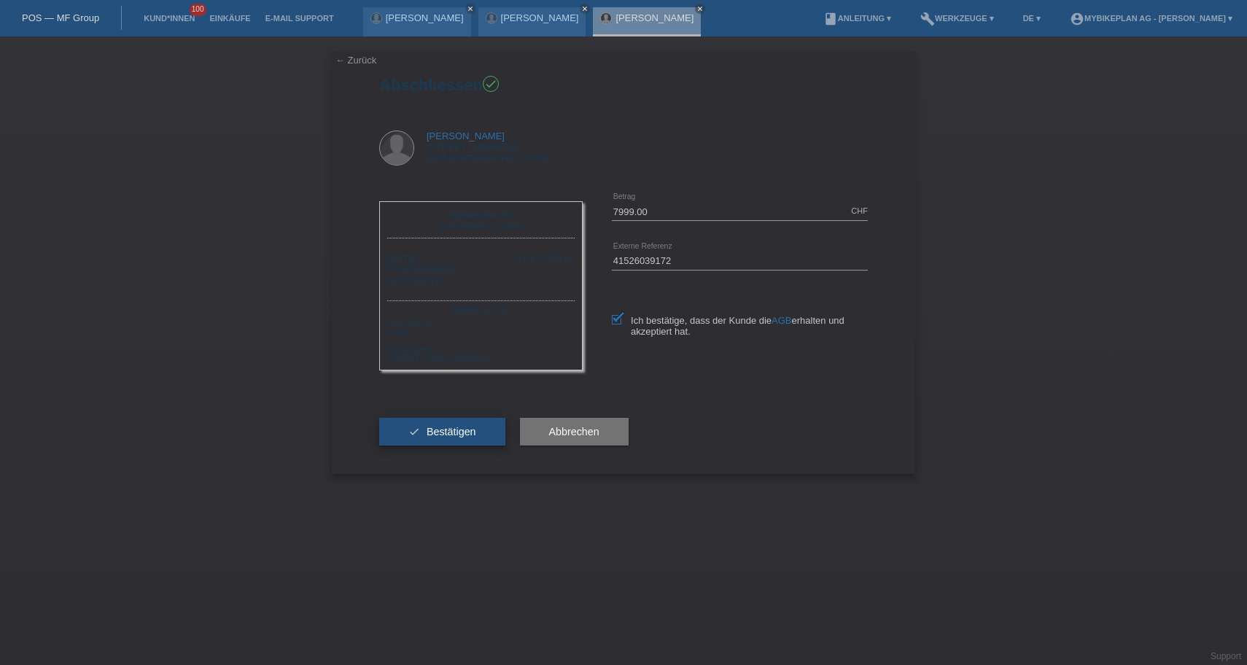
click at [479, 441] on button "check Bestätigen" at bounding box center [442, 432] width 126 height 28
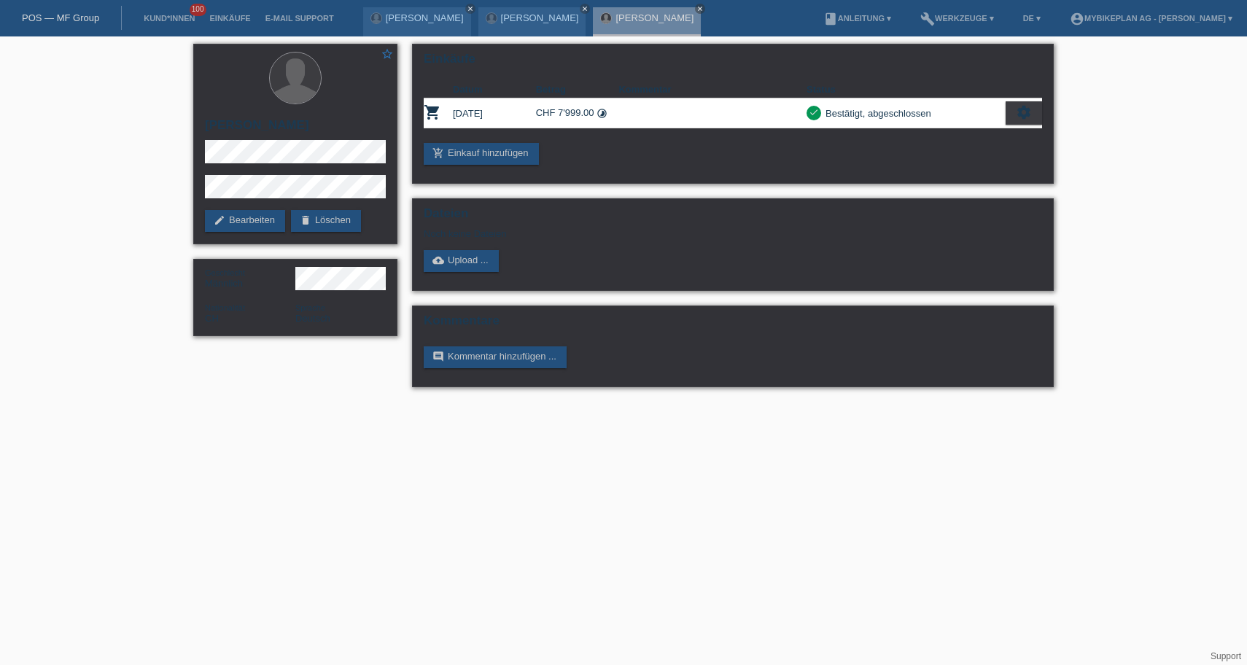
click at [74, 20] on link "POS — MF Group" at bounding box center [60, 17] width 77 height 11
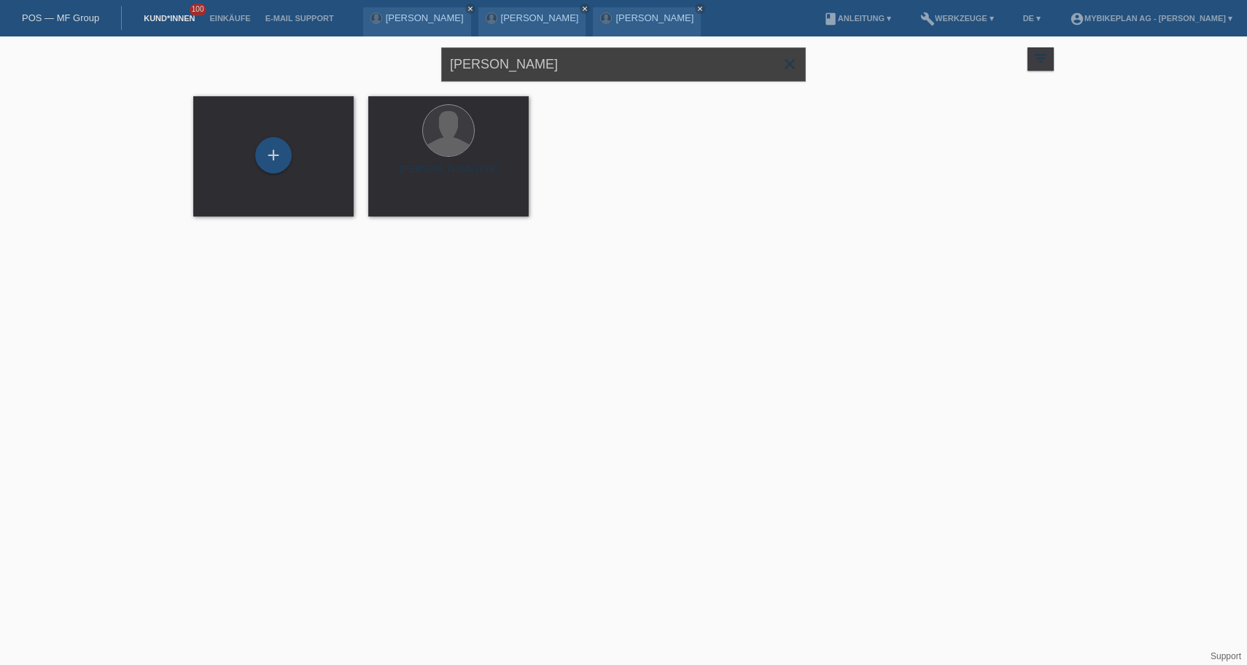
click at [561, 58] on input "[PERSON_NAME]" at bounding box center [623, 64] width 365 height 34
paste input "[PERSON_NAME]"
type input "[PERSON_NAME]"
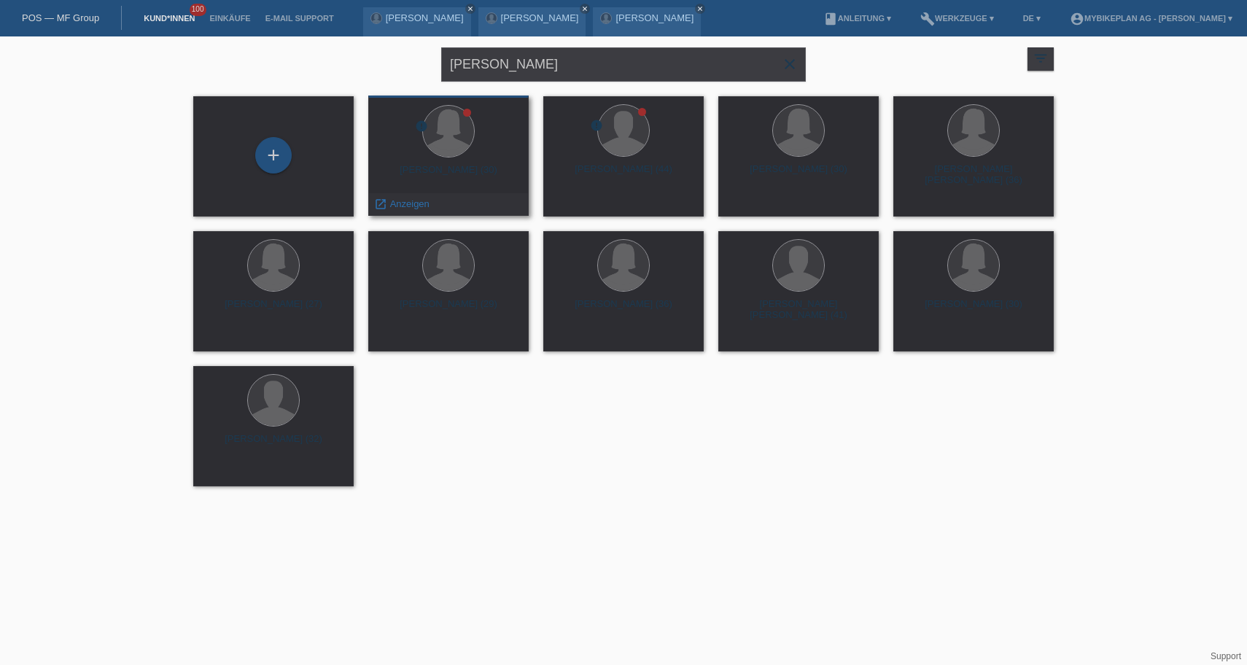
click at [458, 173] on div "Linda Sansone (30)" at bounding box center [448, 175] width 137 height 23
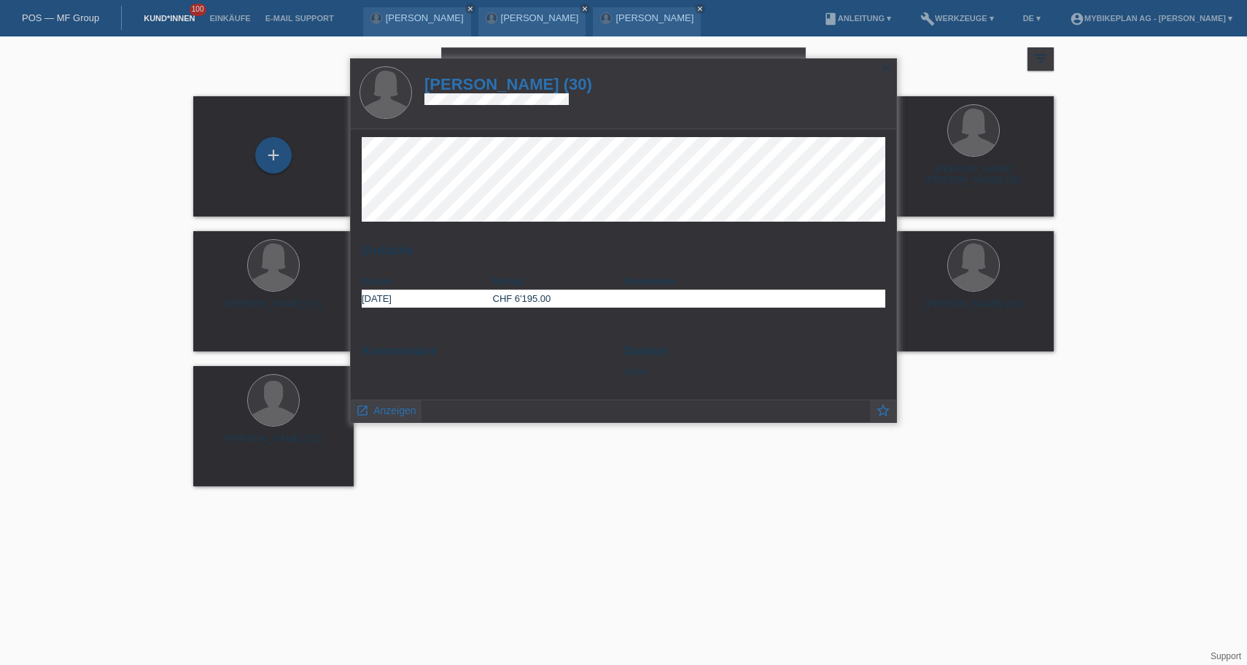
click at [504, 88] on h1 "Linda Sansone (30)" at bounding box center [509, 84] width 168 height 18
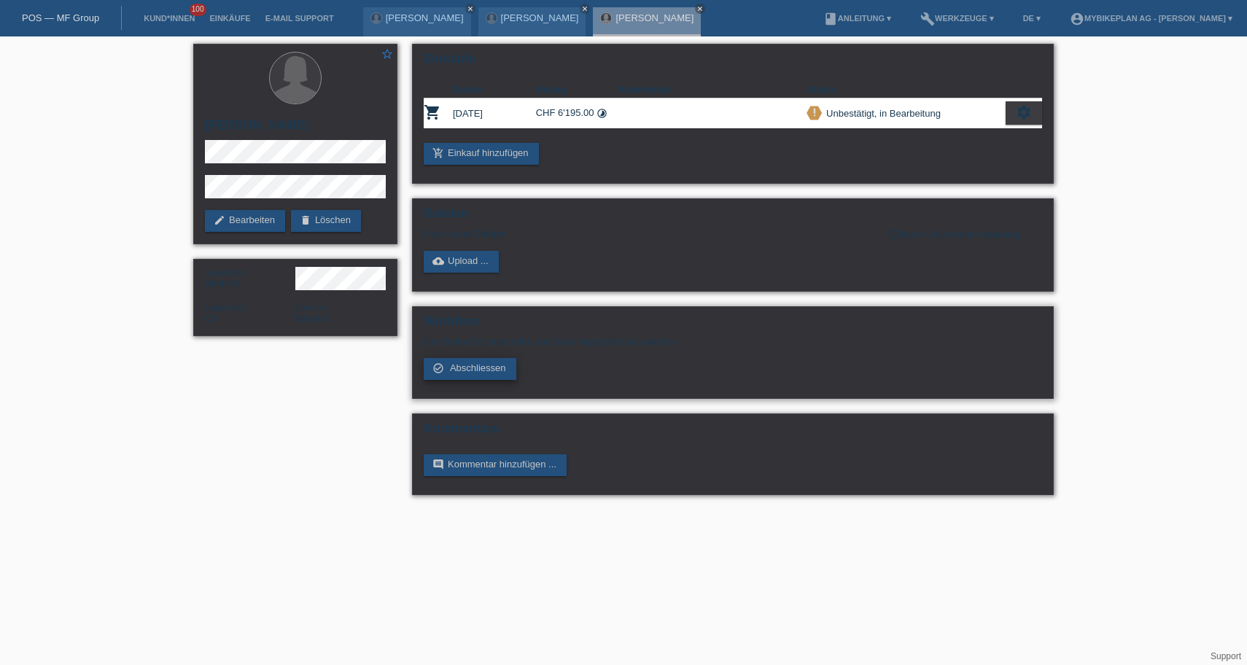
click at [476, 373] on span "Abschliessen" at bounding box center [478, 368] width 56 height 11
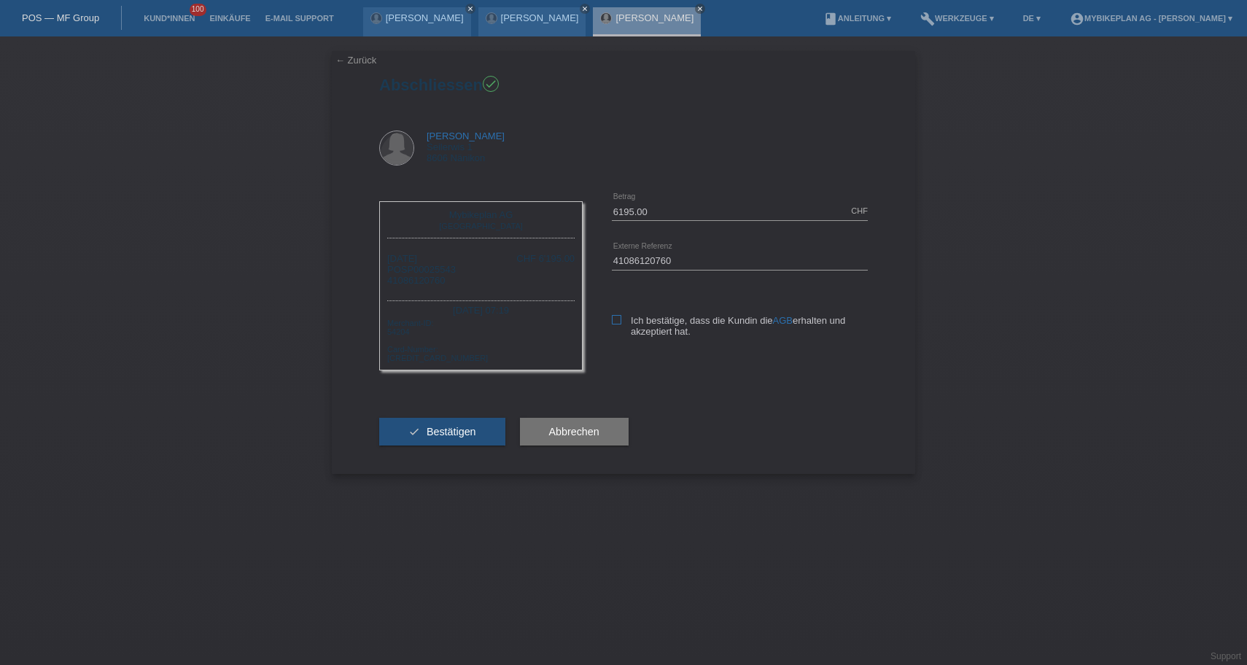
click at [618, 321] on icon at bounding box center [616, 319] width 9 height 9
click at [618, 321] on input "Ich bestätige, dass die Kundin die AGB erhalten und akzeptiert hat." at bounding box center [616, 319] width 9 height 9
checkbox input "true"
click at [448, 438] on span "Bestätigen" at bounding box center [452, 432] width 50 height 12
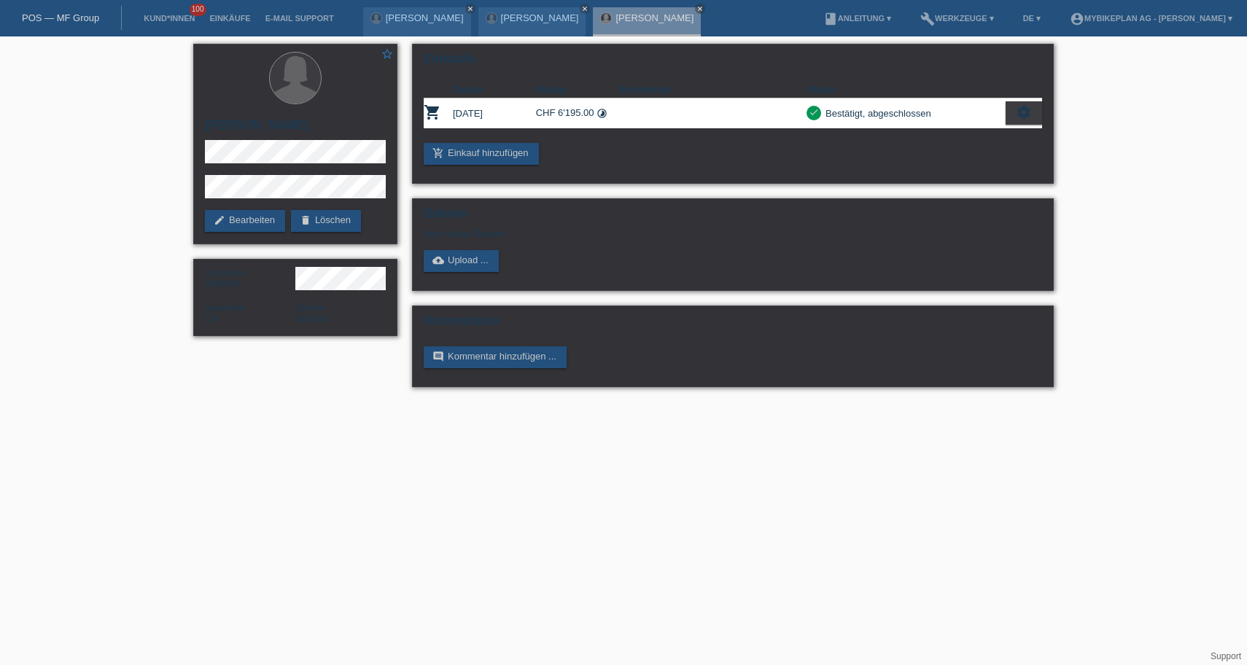
click at [65, 21] on link "POS — MF Group" at bounding box center [60, 17] width 77 height 11
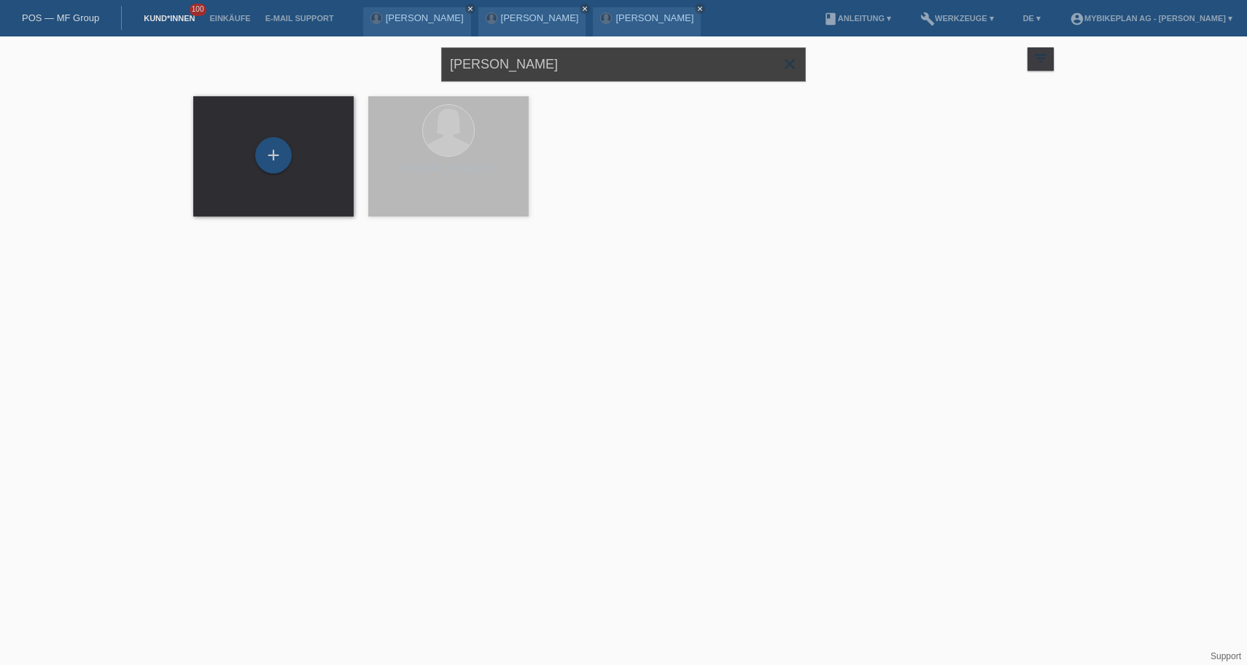
click at [629, 71] on input "[PERSON_NAME]" at bounding box center [623, 64] width 365 height 34
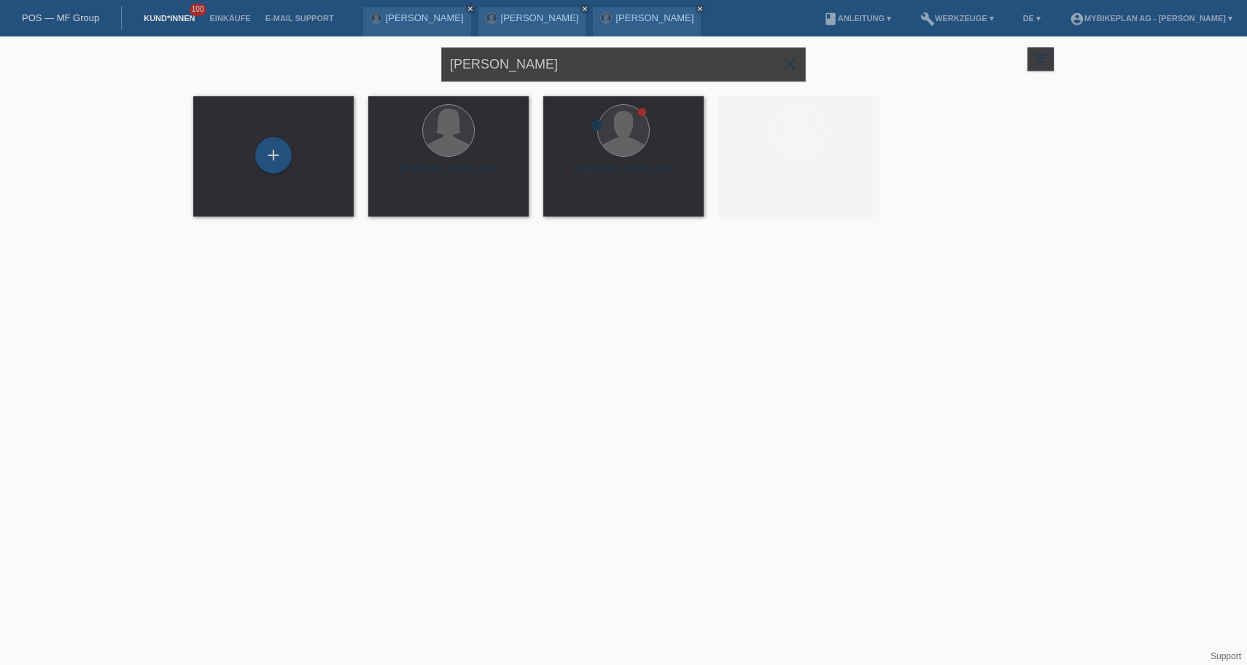
click at [629, 71] on input "[PERSON_NAME]" at bounding box center [623, 64] width 365 height 34
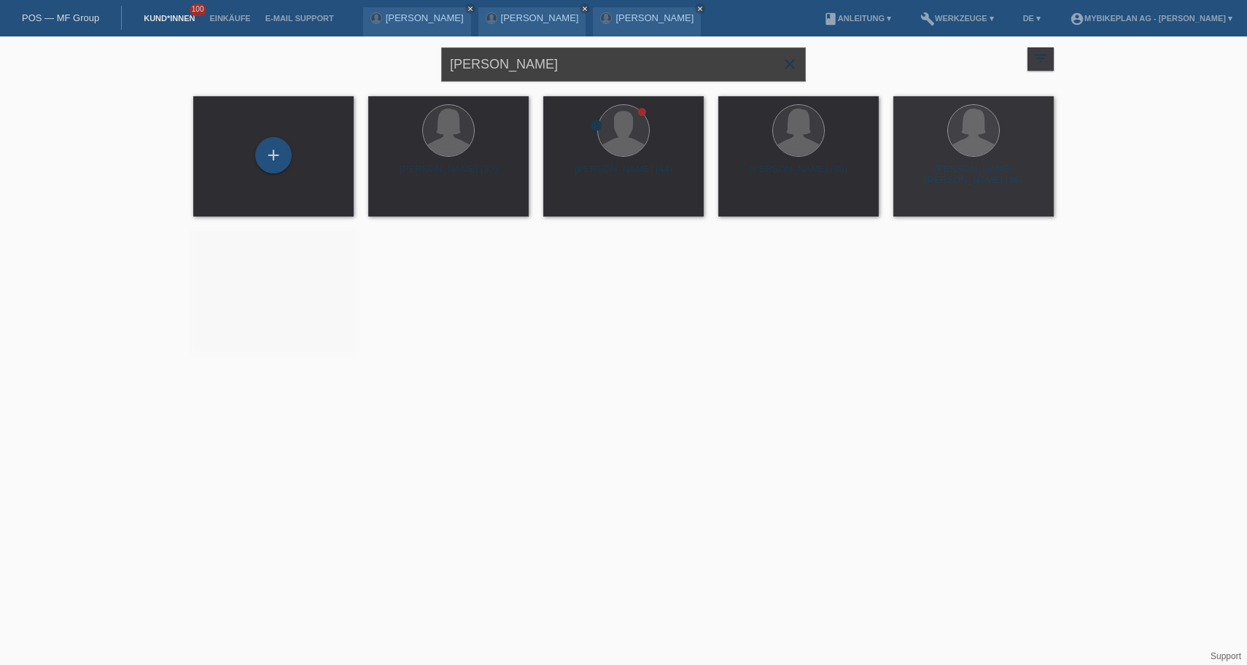
paste input "Marcello Amor"
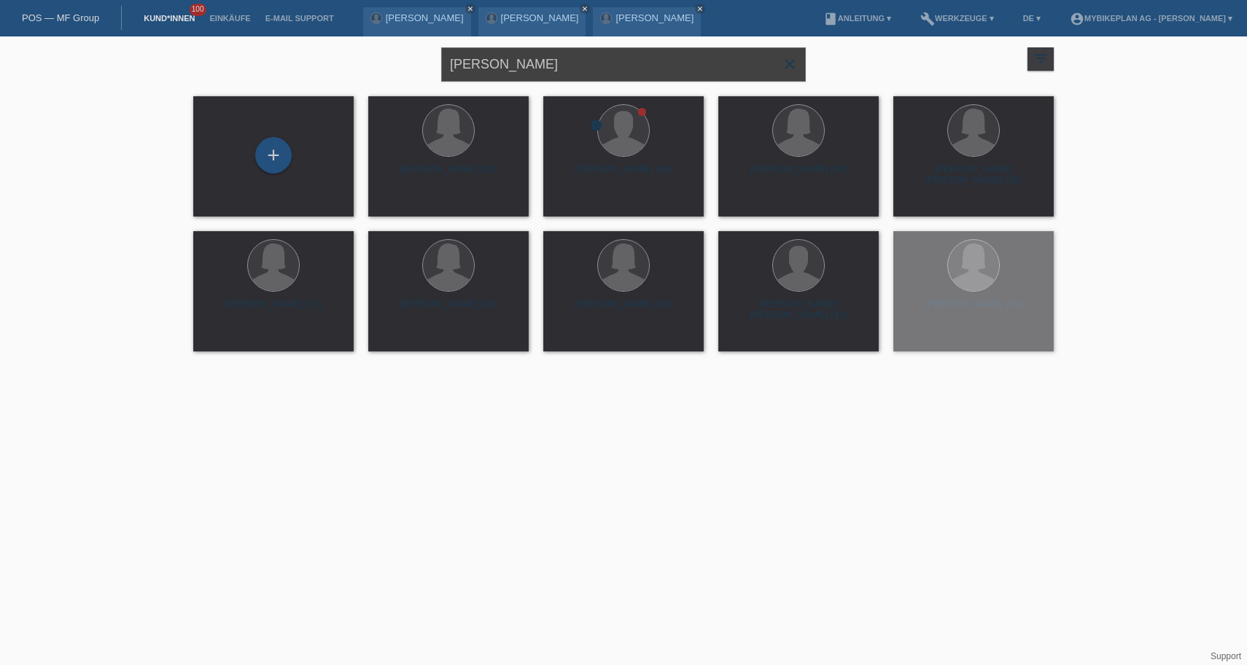
type input "[PERSON_NAME]"
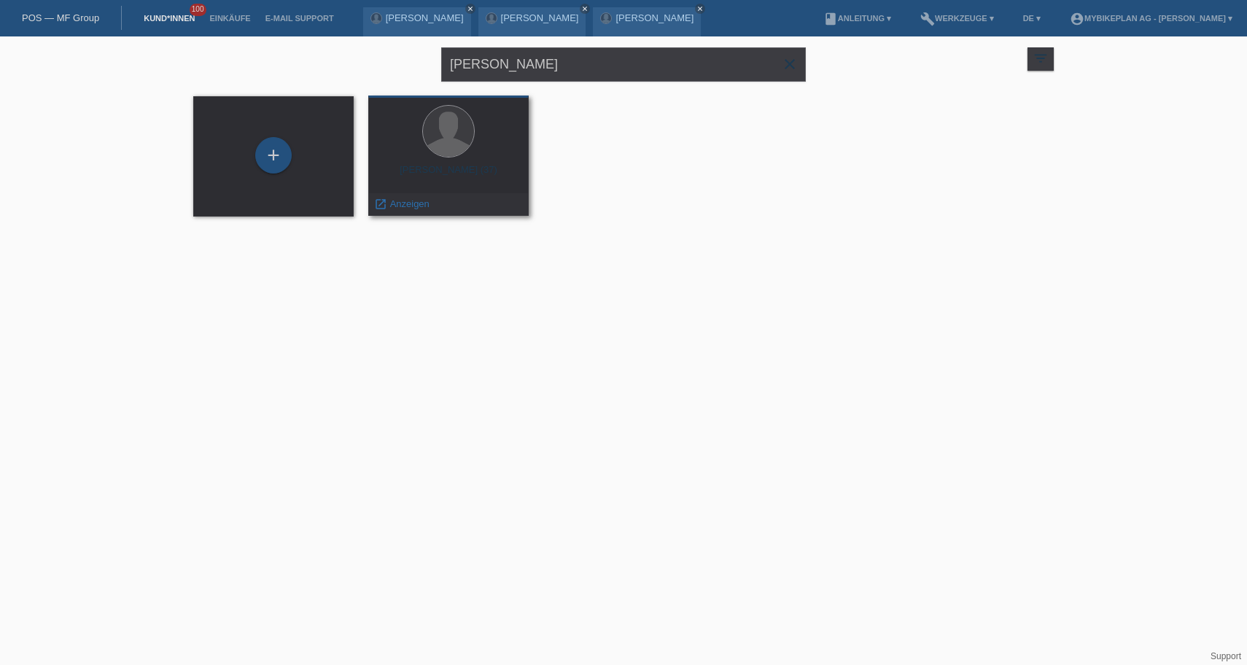
click at [473, 163] on div "Marcello Amore (37) launch Anzeigen" at bounding box center [448, 156] width 160 height 120
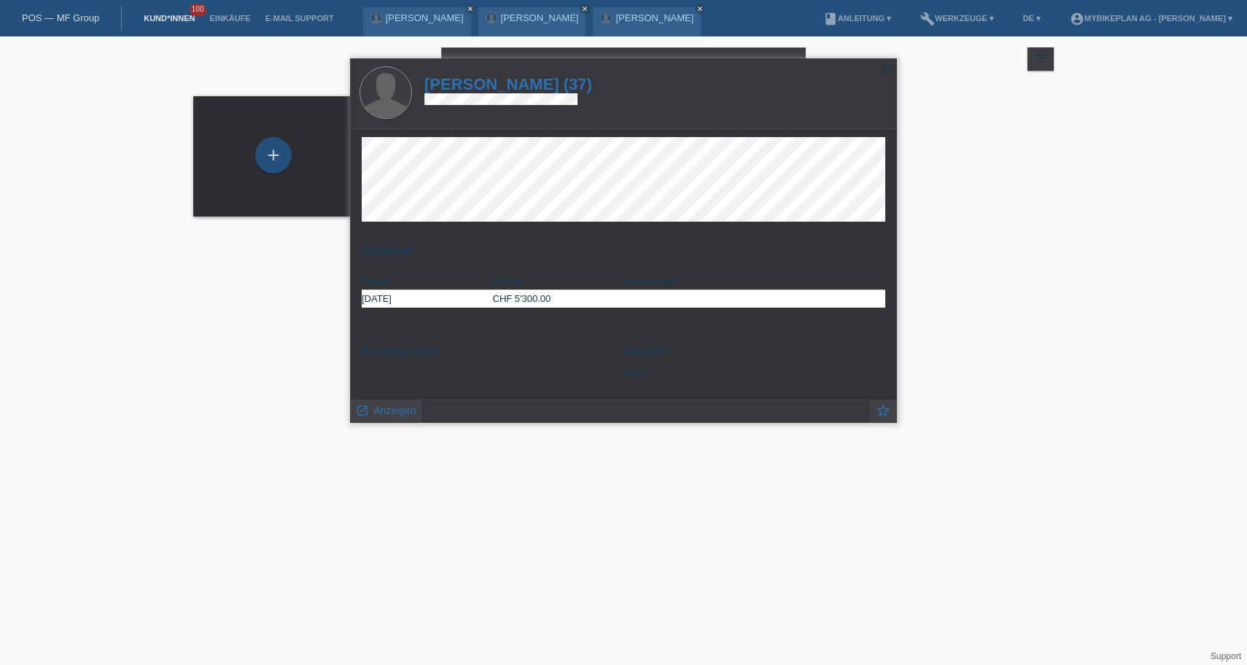
click at [511, 87] on h1 "[PERSON_NAME] (37)" at bounding box center [509, 84] width 168 height 18
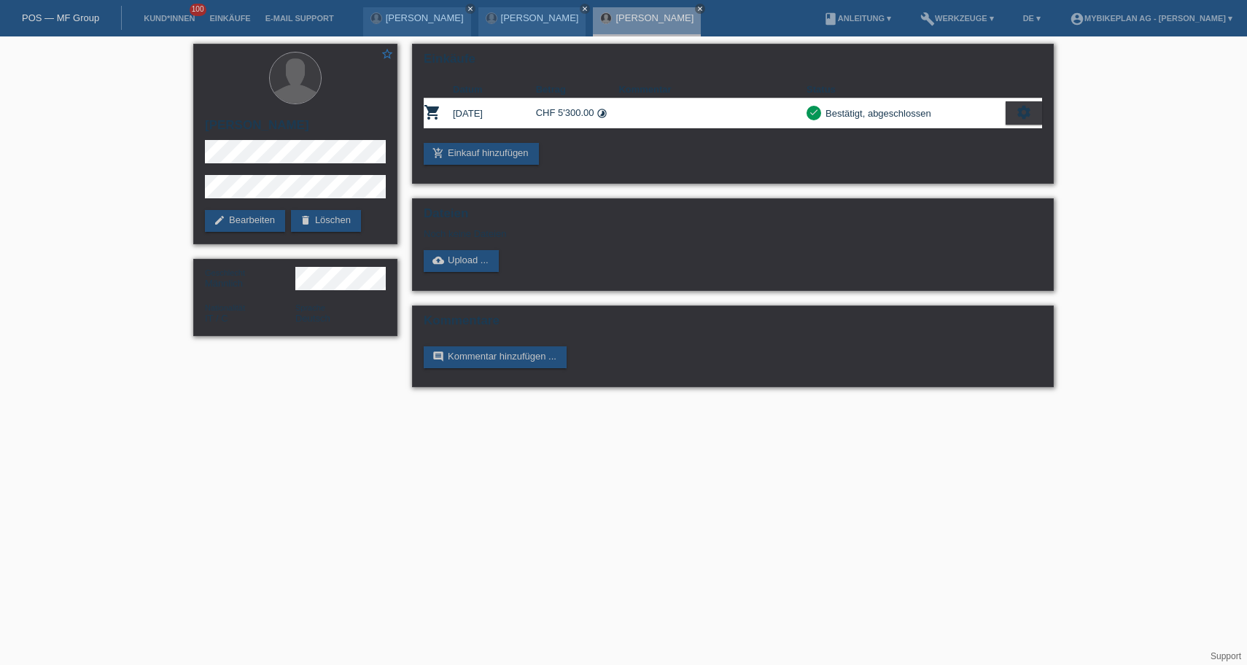
click at [98, 16] on link "POS — MF Group" at bounding box center [60, 17] width 77 height 11
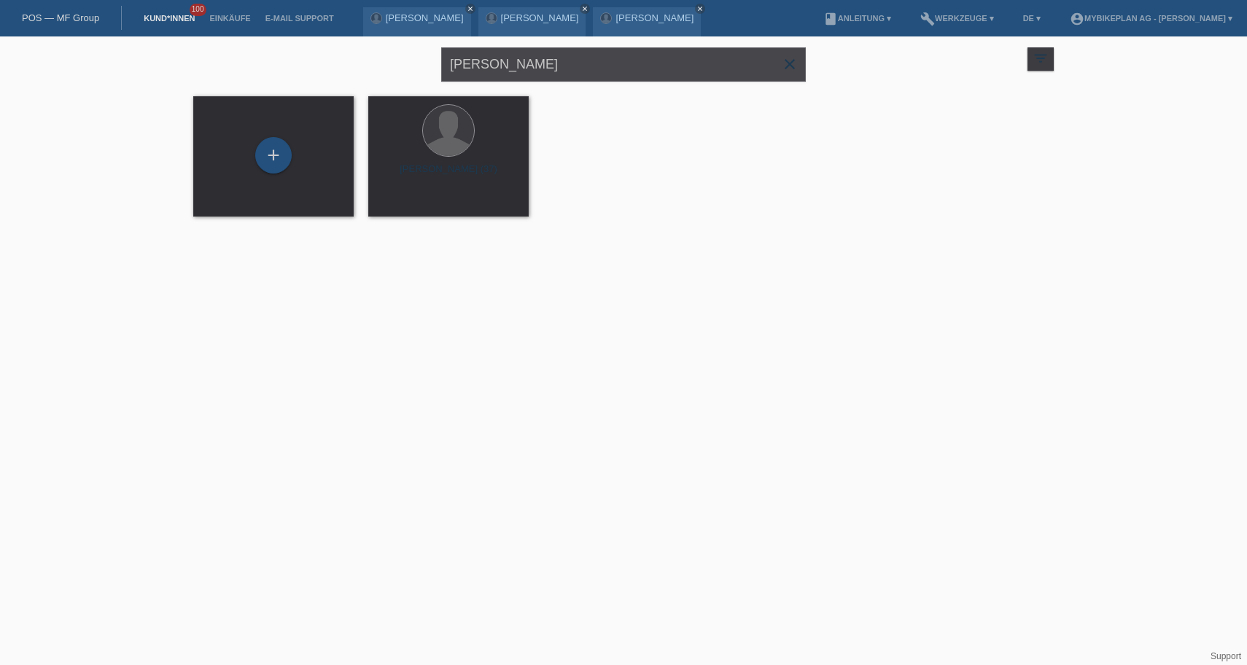
click at [557, 68] on input "[PERSON_NAME]" at bounding box center [623, 64] width 365 height 34
paste input "[PERSON_NAME]"
type input "[PERSON_NAME]"
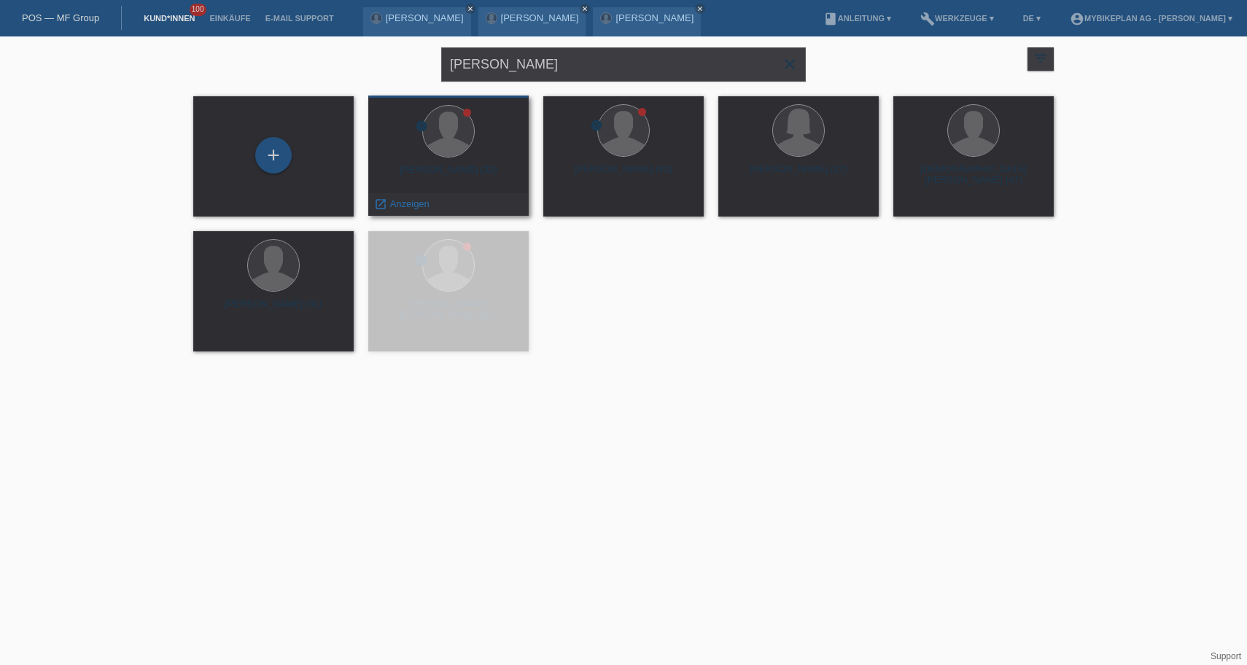
click at [465, 165] on div "Valentin Aeschlimann (32)" at bounding box center [448, 175] width 137 height 23
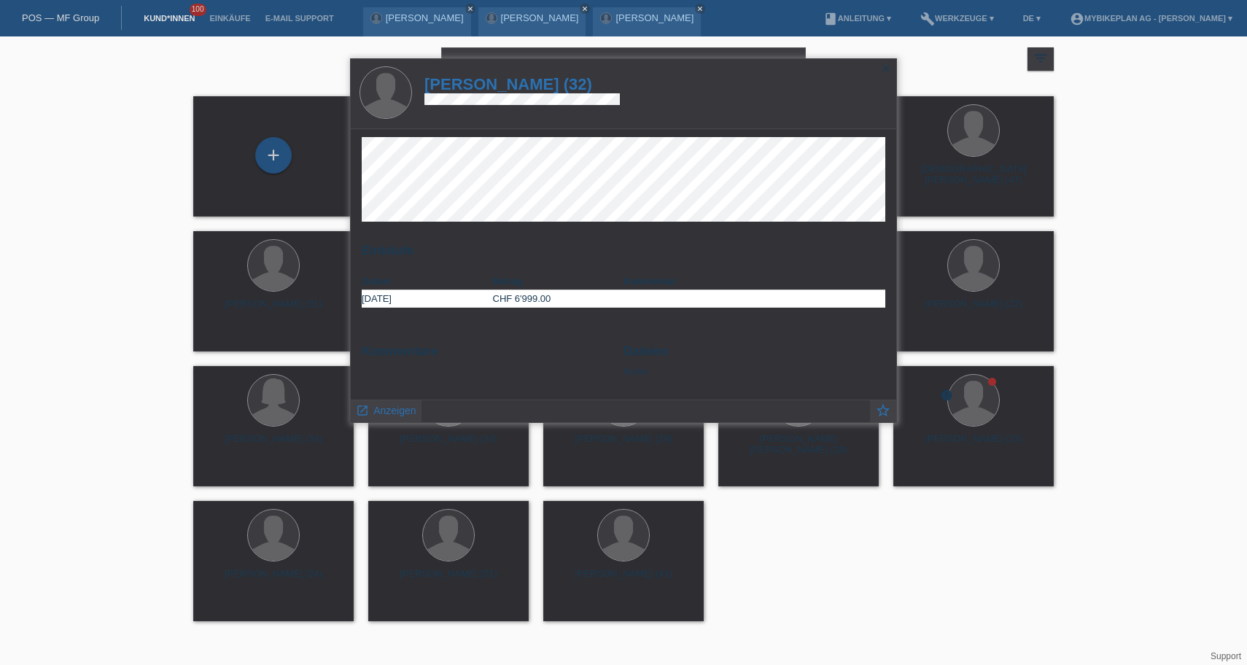
click at [570, 88] on h1 "Valentin Aeschlimann (32)" at bounding box center [522, 84] width 195 height 18
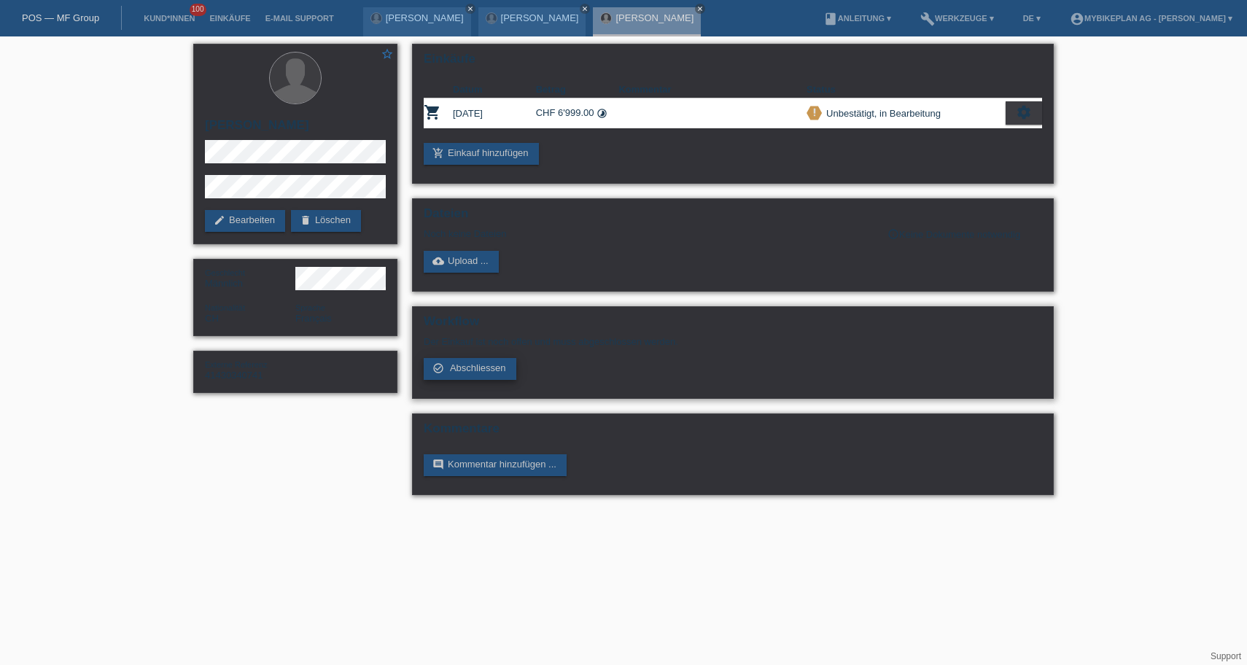
click at [476, 373] on span "Abschliessen" at bounding box center [478, 368] width 56 height 11
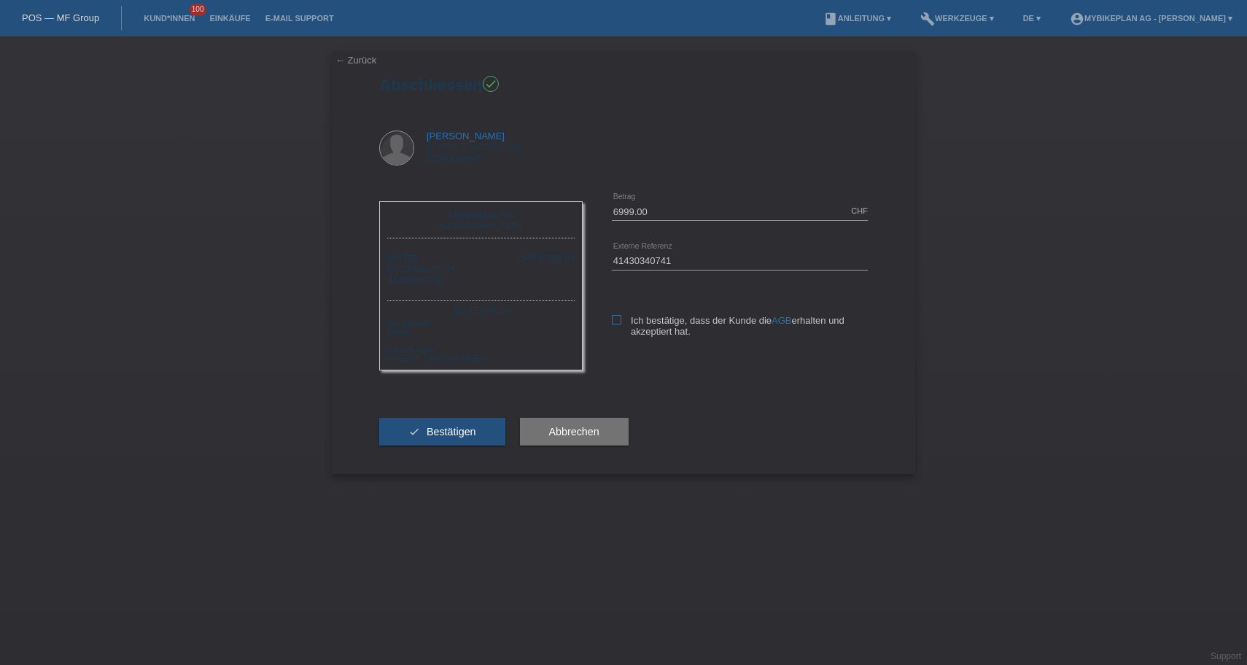
click at [620, 319] on icon at bounding box center [616, 319] width 9 height 9
click at [620, 319] on input "Ich bestätige, dass der Kunde die AGB erhalten und akzeptiert hat." at bounding box center [616, 319] width 9 height 9
checkbox input "true"
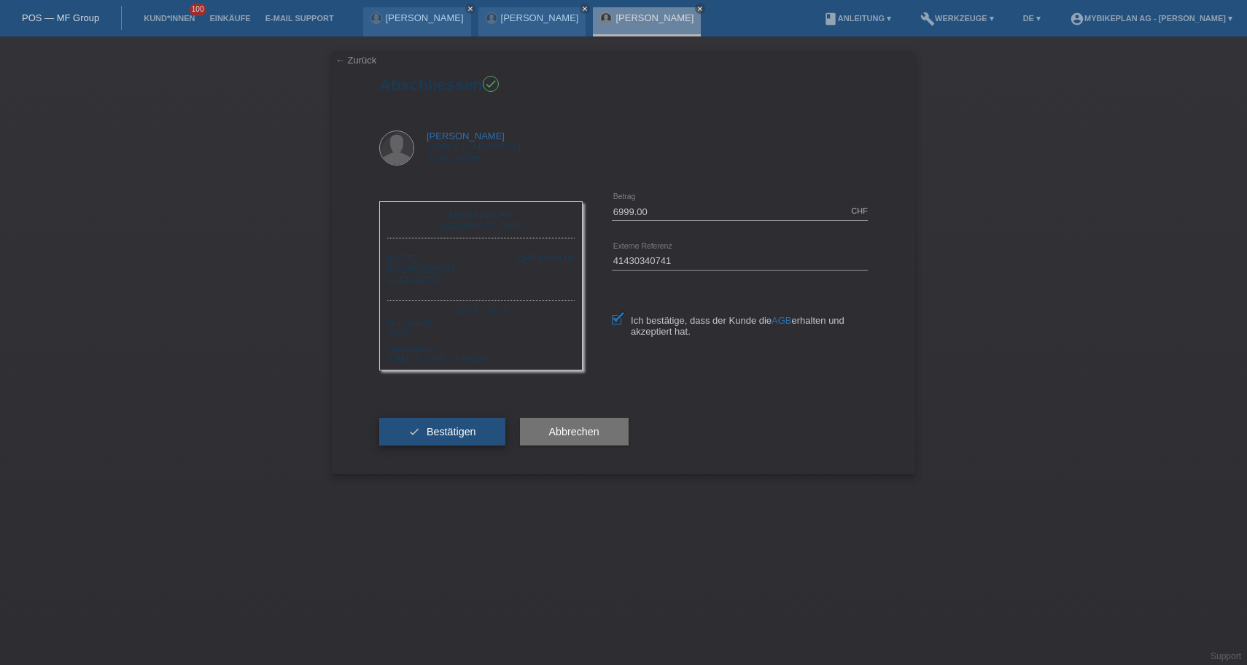
click at [446, 446] on button "check Bestätigen" at bounding box center [442, 432] width 126 height 28
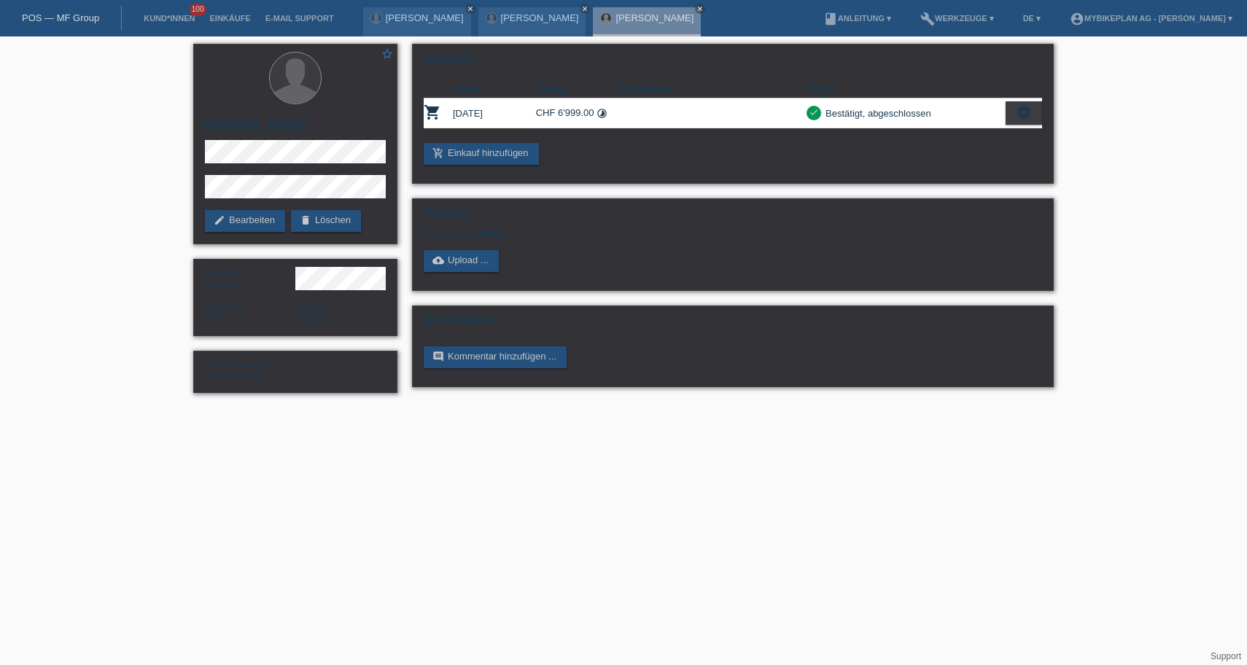
click at [61, 20] on link "POS — MF Group" at bounding box center [60, 17] width 77 height 11
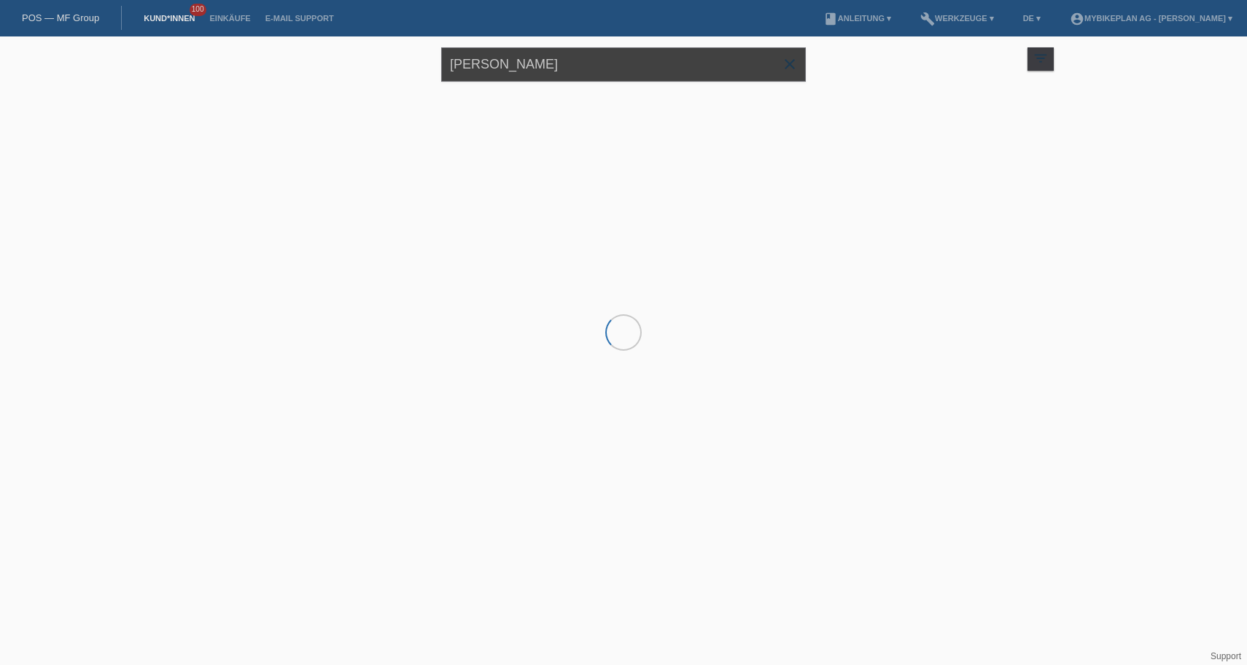
click at [618, 61] on input "[PERSON_NAME]" at bounding box center [623, 64] width 365 height 34
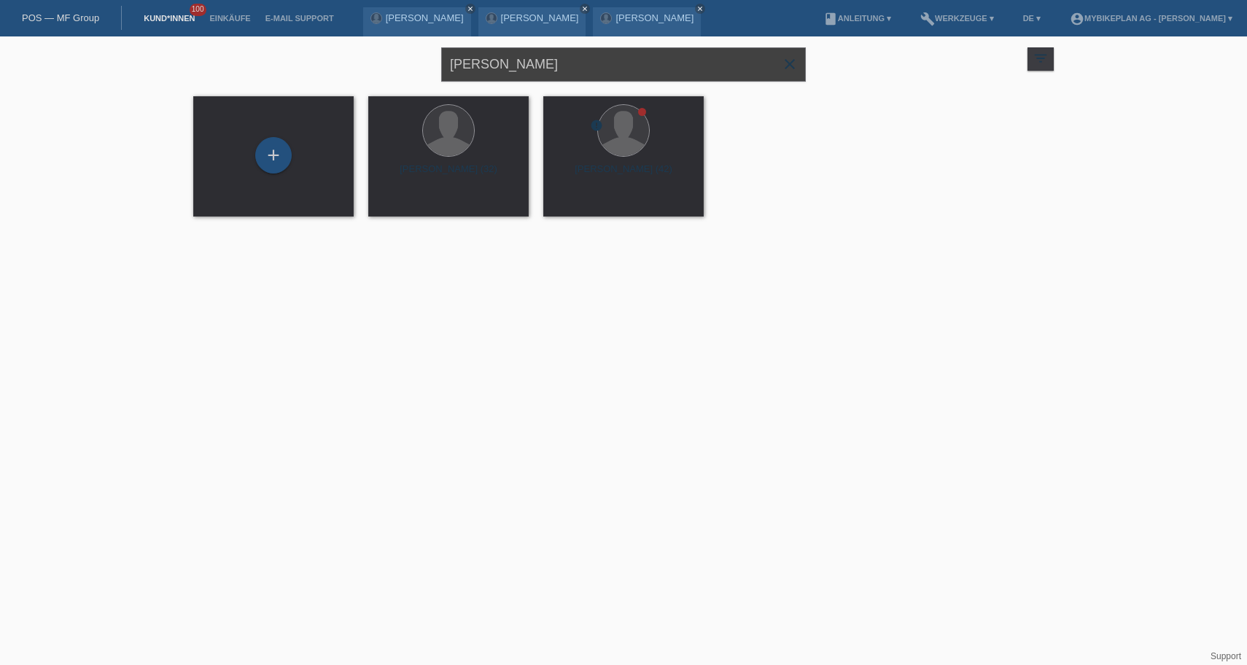
paste input "Rodolfo Krebs"
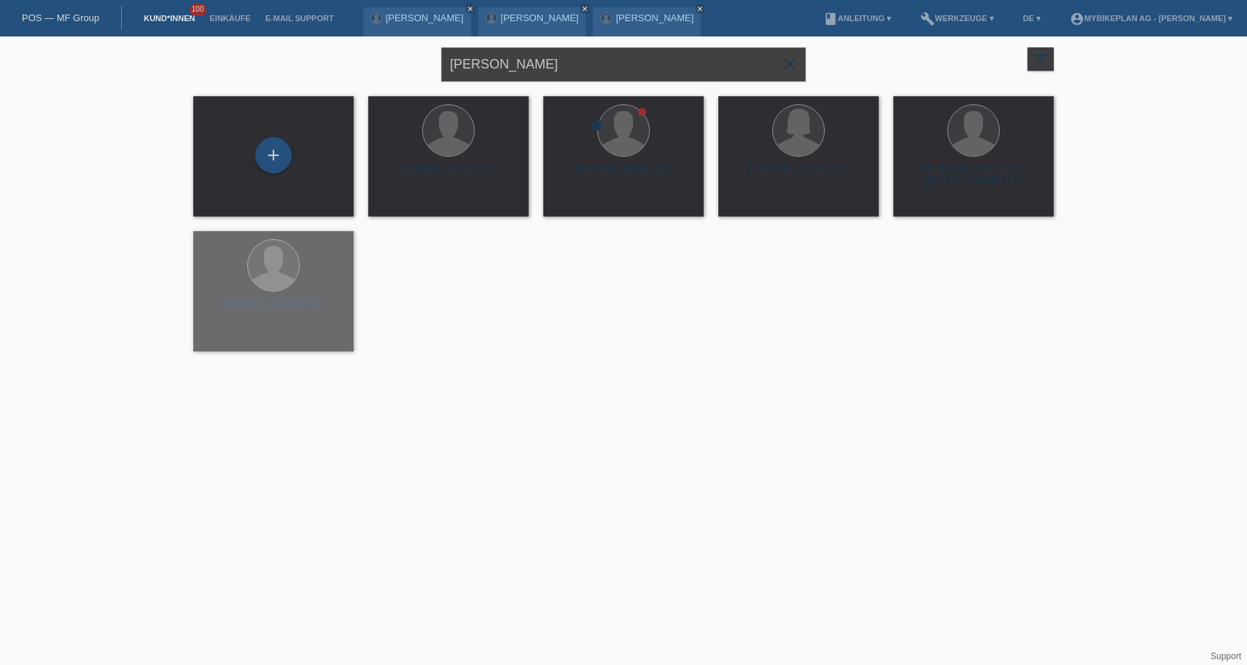
type input "Rodolfo Krebs"
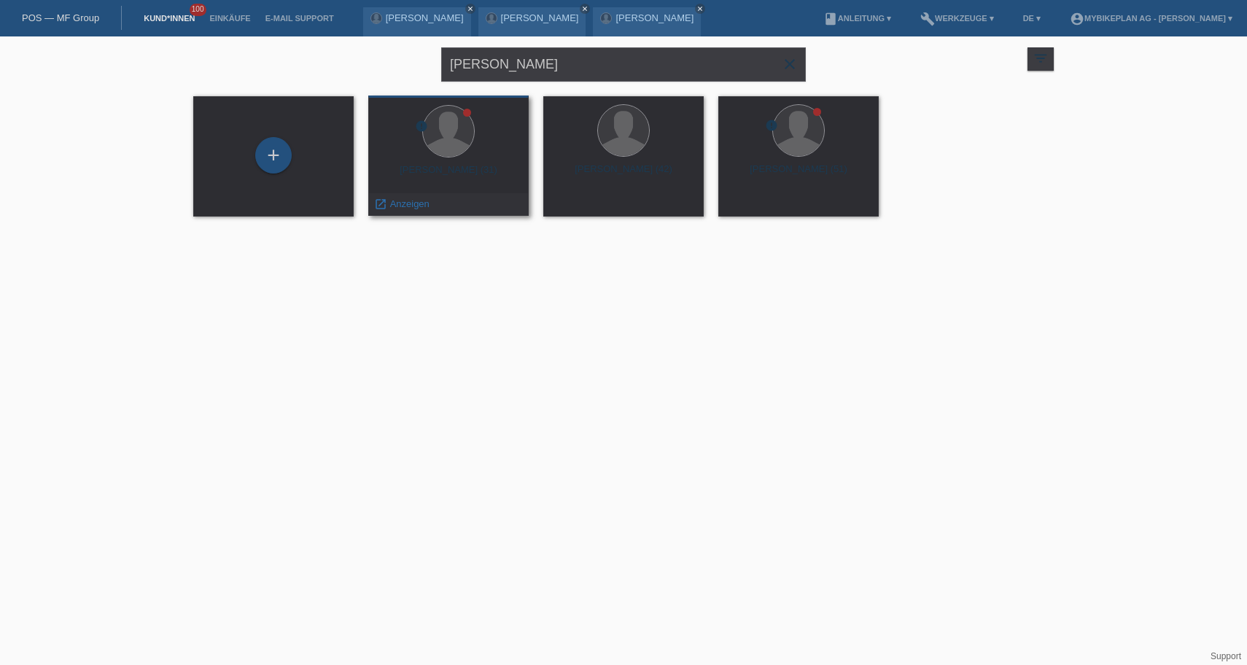
click at [468, 175] on div "Rodolfo Fabian Krebs (31)" at bounding box center [448, 175] width 137 height 23
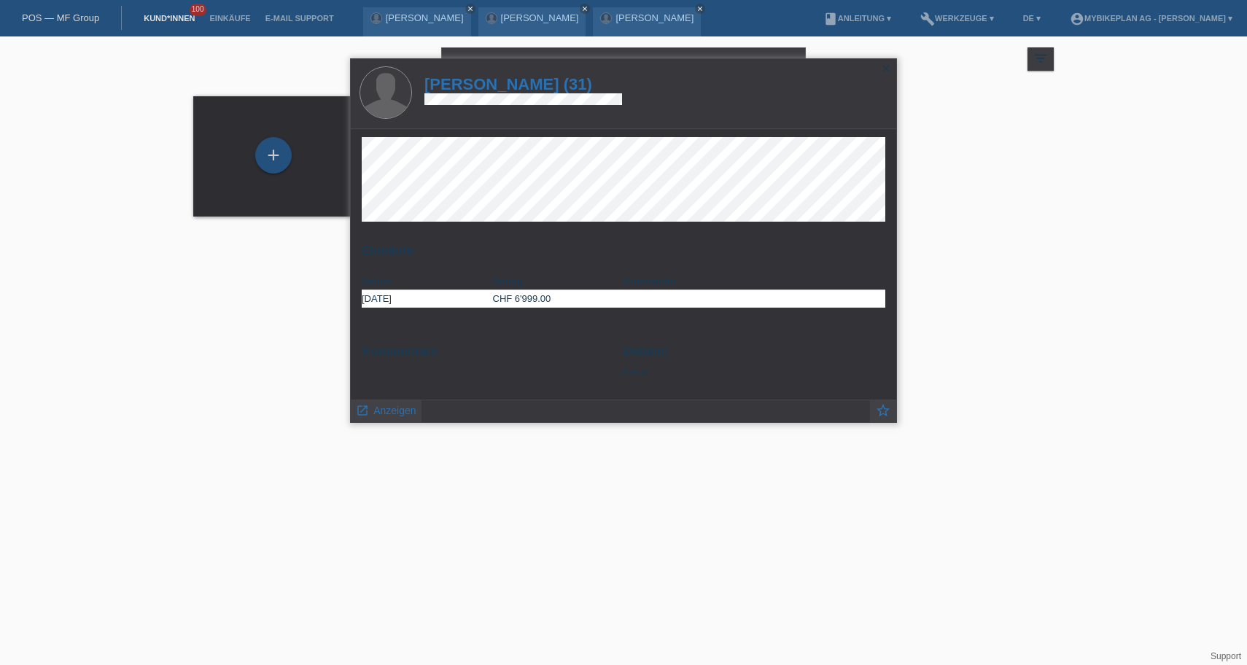
click at [558, 88] on h1 "Rodolfo Fabian Krebs (31)" at bounding box center [524, 84] width 198 height 18
